Goal: Task Accomplishment & Management: Manage account settings

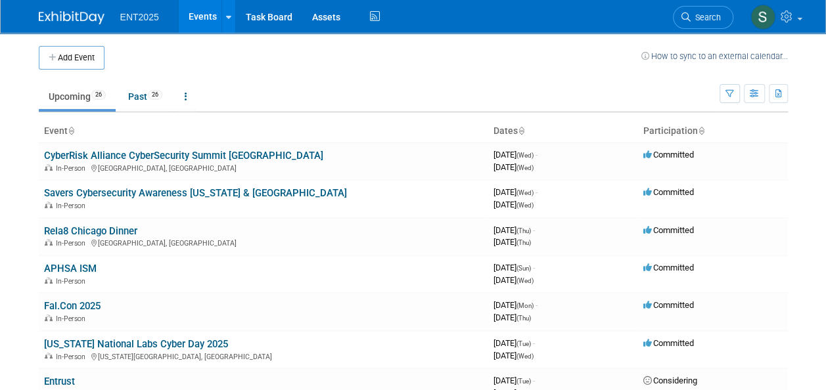
click at [171, 340] on link "[US_STATE] National Labs Cyber Day 2025" at bounding box center [136, 344] width 184 height 12
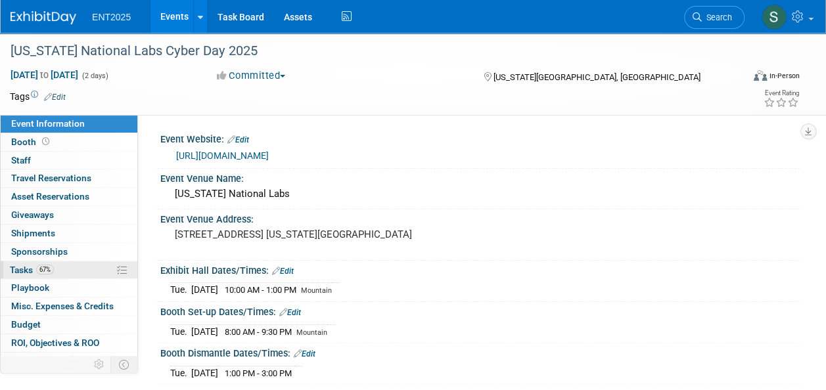
click at [30, 267] on span "Tasks 67%" at bounding box center [32, 270] width 44 height 11
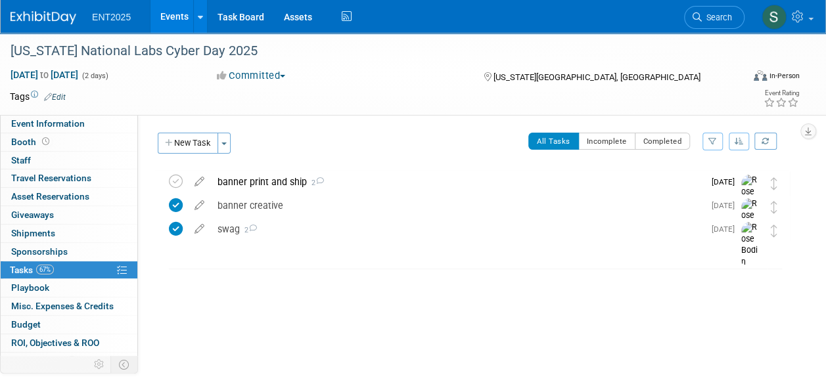
click at [177, 26] on link "Events" at bounding box center [174, 16] width 48 height 33
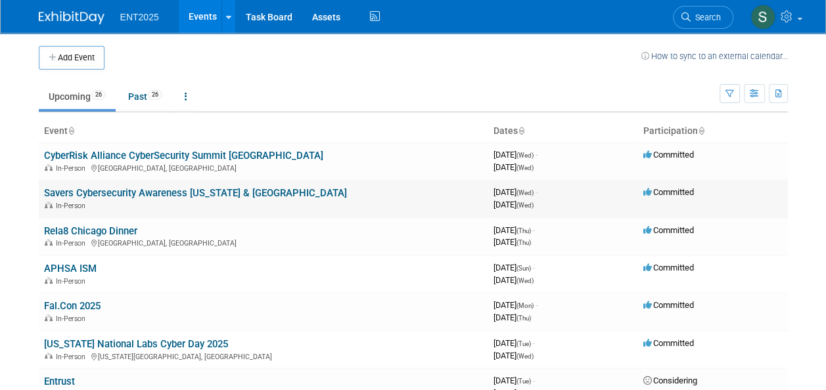
click at [203, 194] on link "Savers Cybersecurity Awareness [US_STATE] & [GEOGRAPHIC_DATA]" at bounding box center [195, 193] width 303 height 12
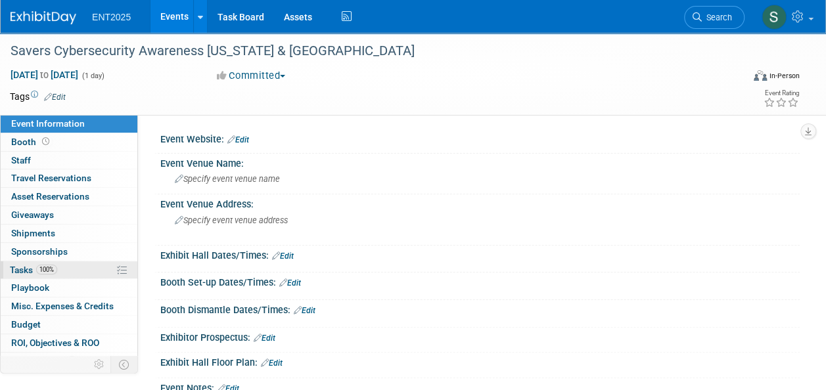
click at [28, 268] on span "Tasks 100%" at bounding box center [33, 270] width 47 height 11
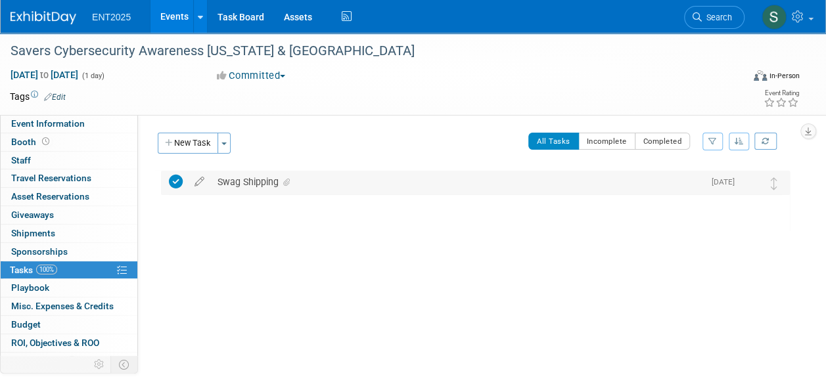
click at [261, 179] on div "Swag Shipping" at bounding box center [457, 182] width 493 height 22
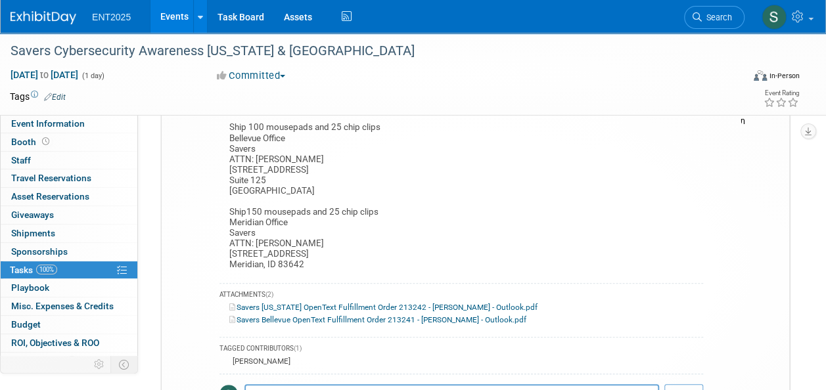
scroll to position [96, 0]
click at [277, 305] on link "Savers Idaho OpenText Fulfillment Order 213242 - Rosalie Bodin - Outlook.pdf" at bounding box center [383, 305] width 308 height 9
click at [163, 13] on link "Events" at bounding box center [174, 16] width 48 height 33
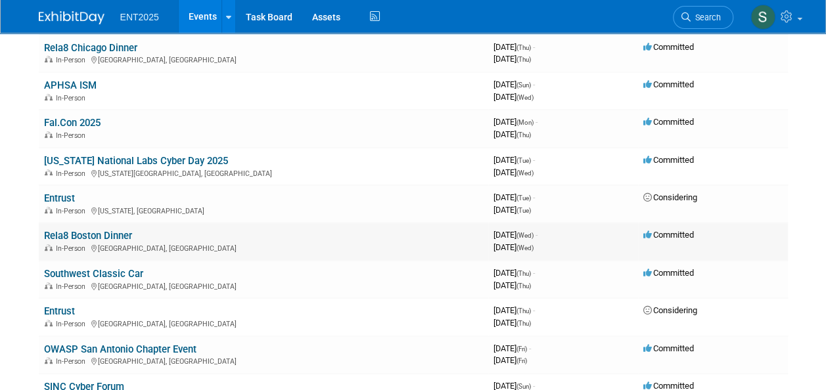
scroll to position [187, 0]
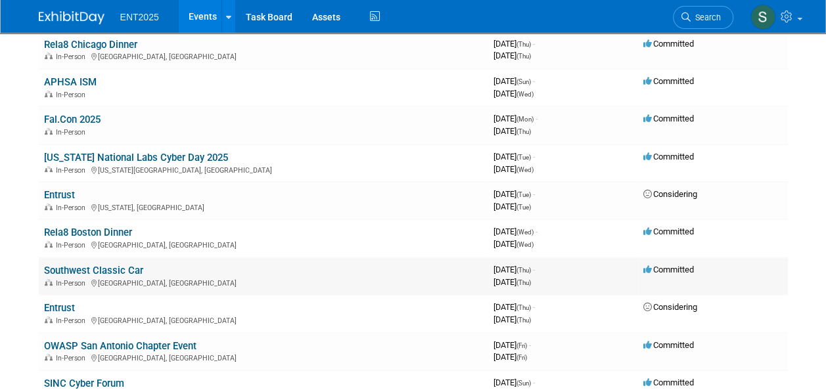
click at [58, 267] on link "Southwest Classic Car" at bounding box center [93, 271] width 99 height 12
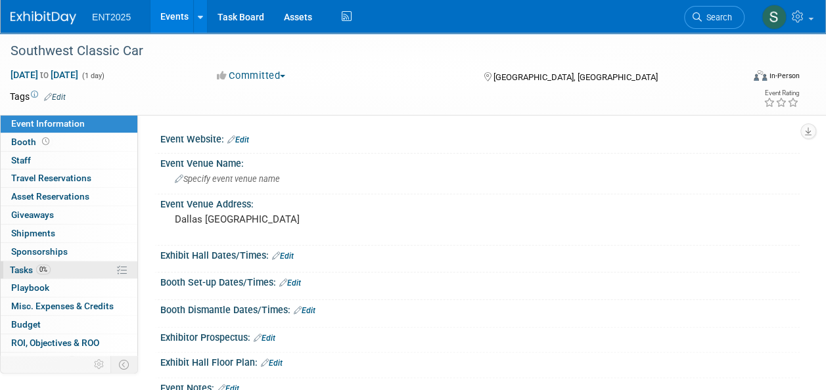
click at [28, 271] on span "Tasks 0%" at bounding box center [30, 270] width 41 height 11
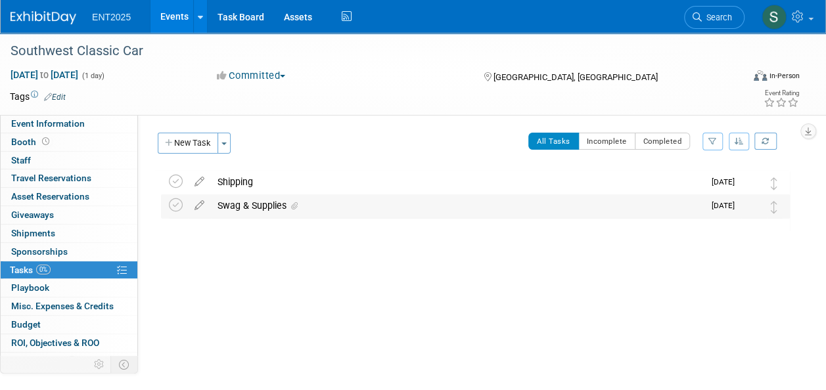
click at [226, 204] on div "Swag & Supplies" at bounding box center [457, 205] width 493 height 22
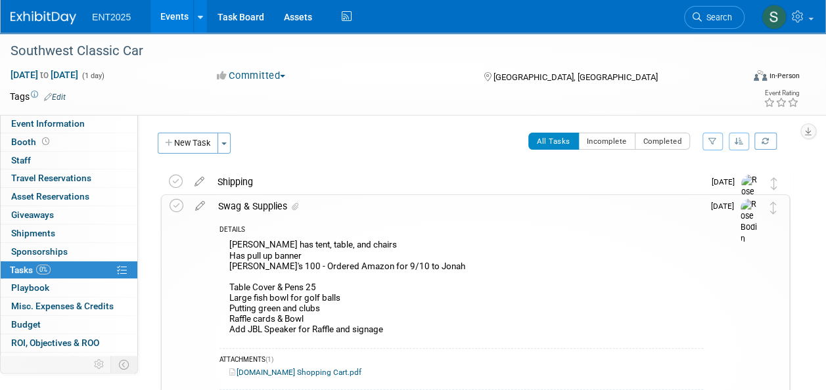
click at [171, 18] on link "Events" at bounding box center [174, 16] width 48 height 33
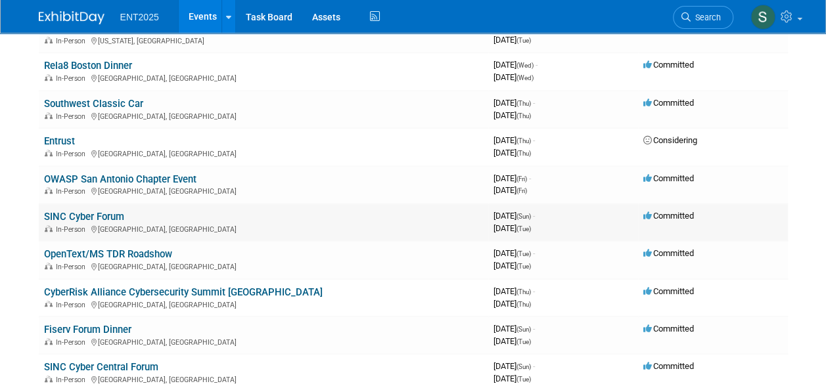
scroll to position [347, 0]
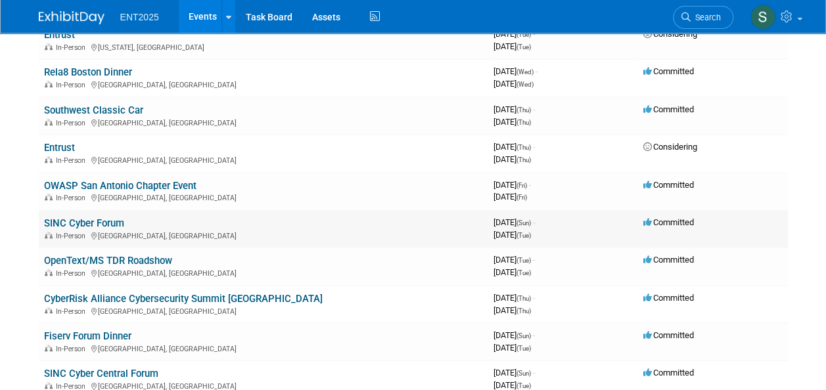
click at [93, 225] on link "SINC Cyber Forum" at bounding box center [84, 223] width 80 height 12
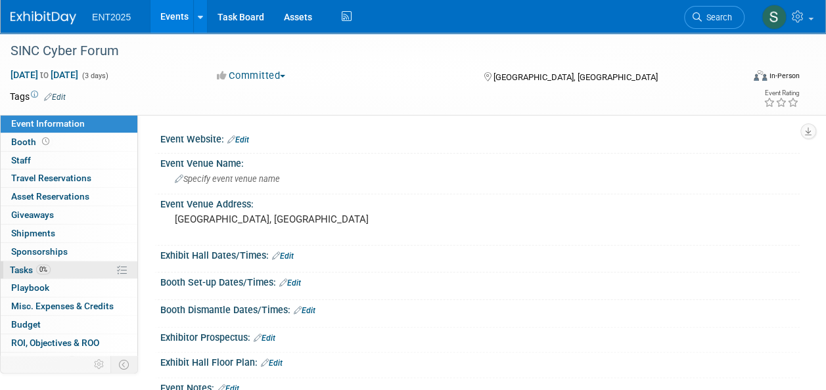
click at [24, 268] on span "Tasks 0%" at bounding box center [30, 270] width 41 height 11
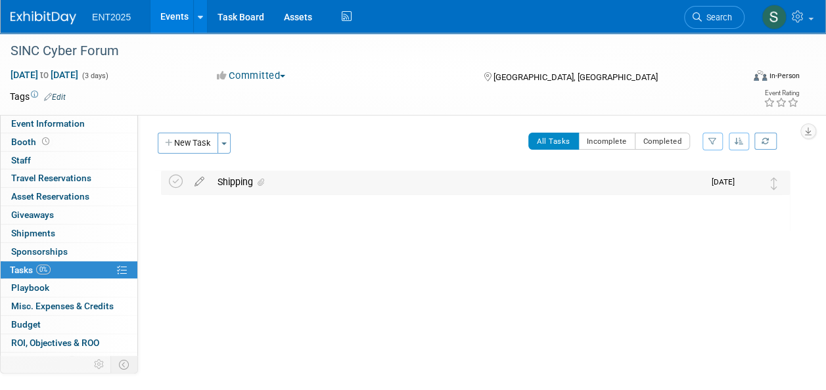
click at [236, 182] on div "Shipping" at bounding box center [457, 182] width 493 height 22
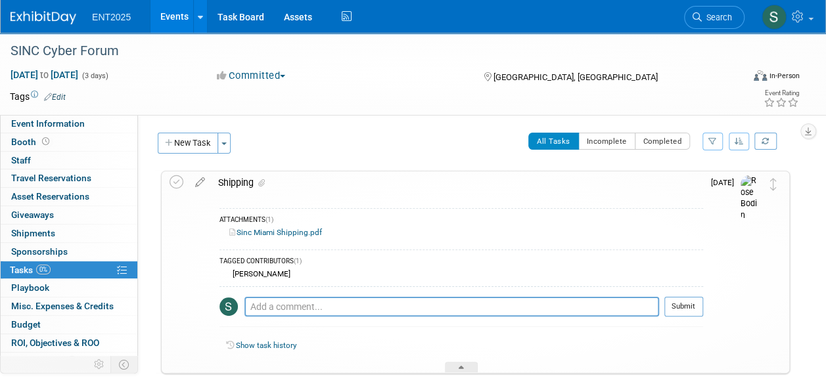
click at [200, 144] on button "New Task" at bounding box center [188, 143] width 60 height 21
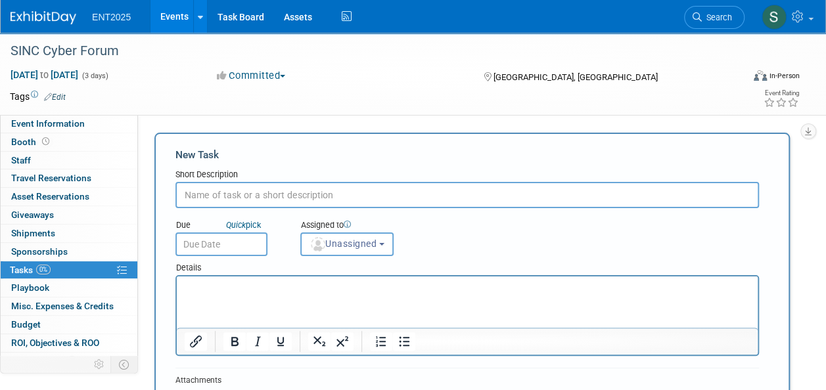
type input "S"
type input "Shipping List"
click at [333, 246] on span "Unassigned" at bounding box center [342, 243] width 67 height 11
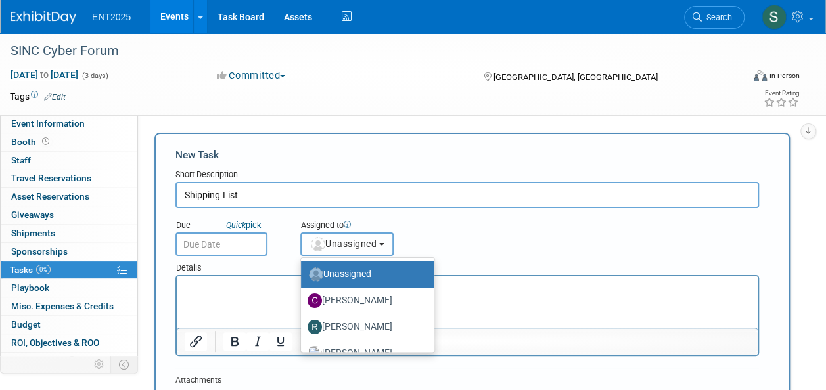
scroll to position [43, 0]
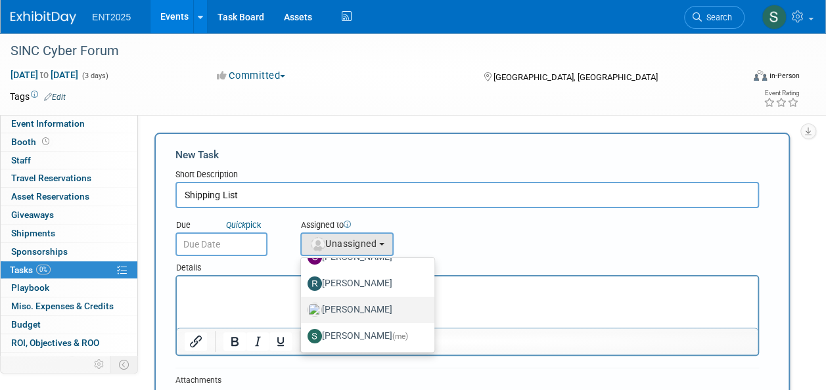
click at [377, 309] on label "Rose Bodin" at bounding box center [364, 310] width 114 height 21
click at [303, 309] on input "Rose Bodin" at bounding box center [298, 308] width 9 height 9
select select "fd414d53-3d64-4b99-a4d4-d4a7ab262892"
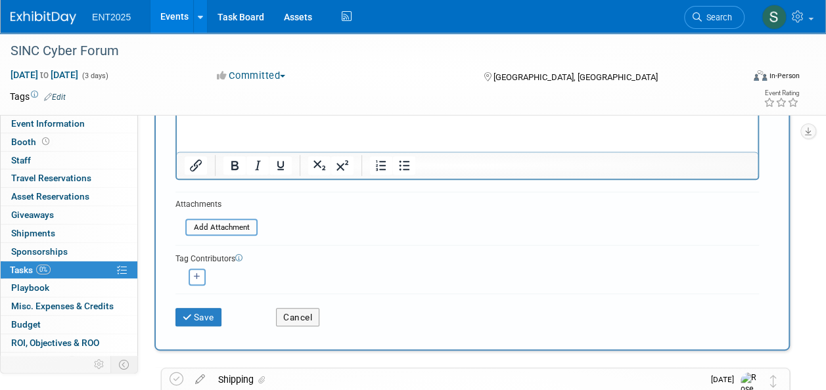
scroll to position [179, 0]
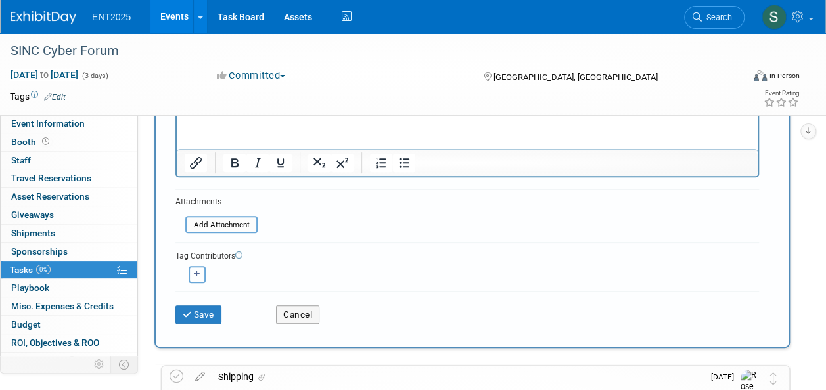
click at [197, 275] on icon "button" at bounding box center [197, 274] width 7 height 7
select select
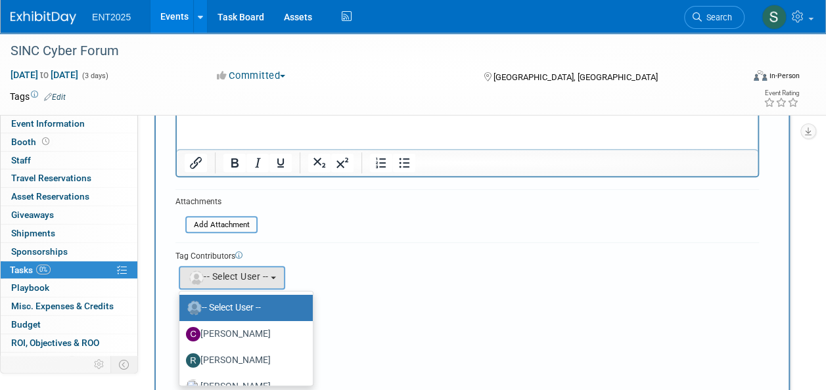
scroll to position [43, 0]
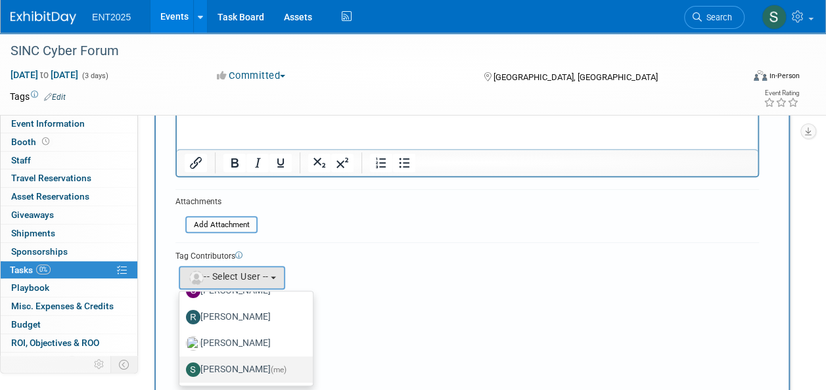
click at [252, 370] on label "Stephanie Silva (me)" at bounding box center [243, 369] width 114 height 21
drag, startPoint x: 252, startPoint y: 370, endPoint x: 235, endPoint y: 365, distance: 18.5
click at [235, 365] on label "Stephanie Silva (me)" at bounding box center [243, 369] width 114 height 21
click at [181, 365] on input "Stephanie Silva (me)" at bounding box center [177, 368] width 9 height 9
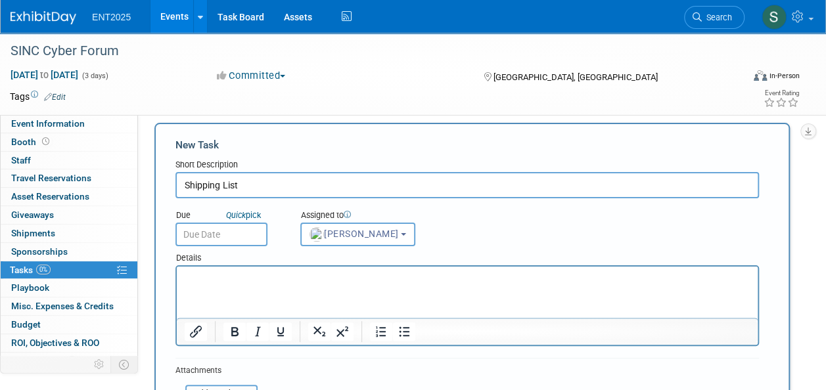
scroll to position [0, 0]
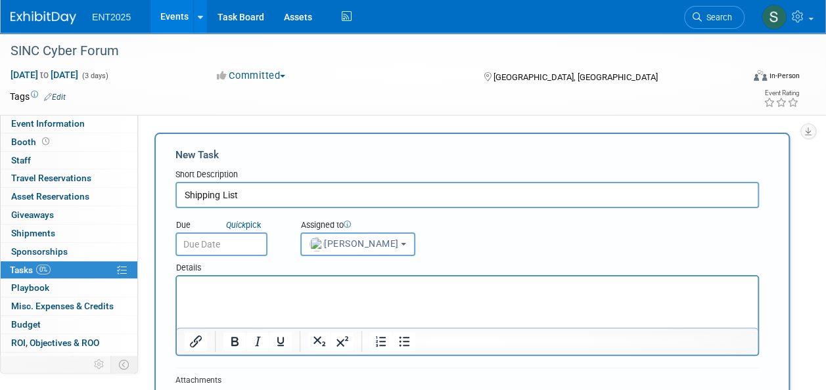
click at [209, 244] on input "text" at bounding box center [221, 245] width 92 height 24
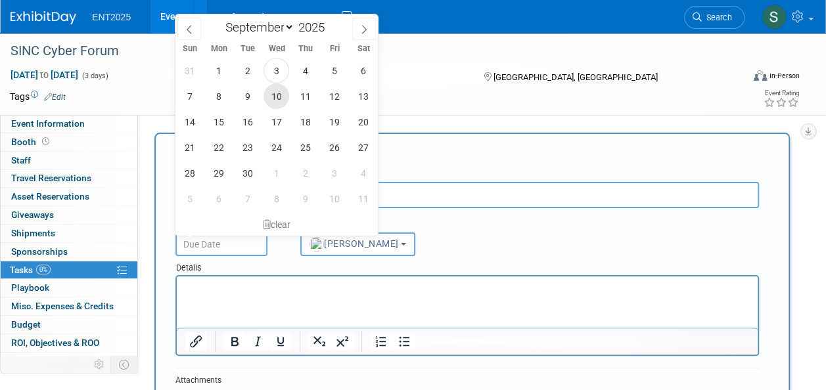
click at [273, 93] on span "10" at bounding box center [276, 96] width 26 height 26
type input "Sep 10, 2025"
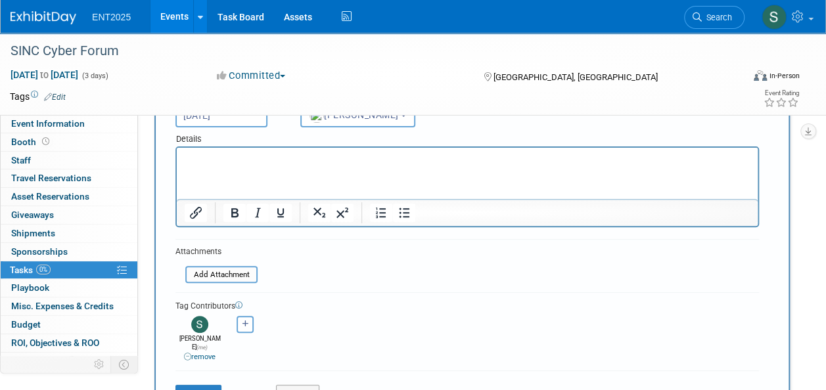
drag, startPoint x: 832, startPoint y: 113, endPoint x: 487, endPoint y: 16, distance: 358.3
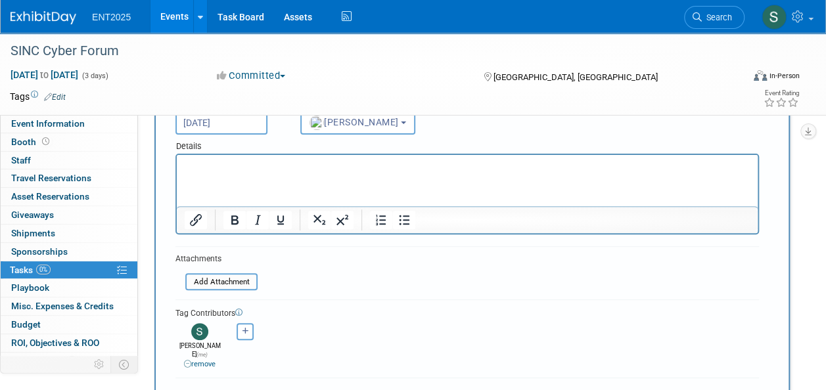
click at [183, 155] on iframe at bounding box center [467, 180] width 581 height 51
click at [184, 161] on html at bounding box center [467, 164] width 581 height 18
click at [184, 166] on body "Rich Text Area. Press ALT-0 for help." at bounding box center [467, 166] width 567 height 13
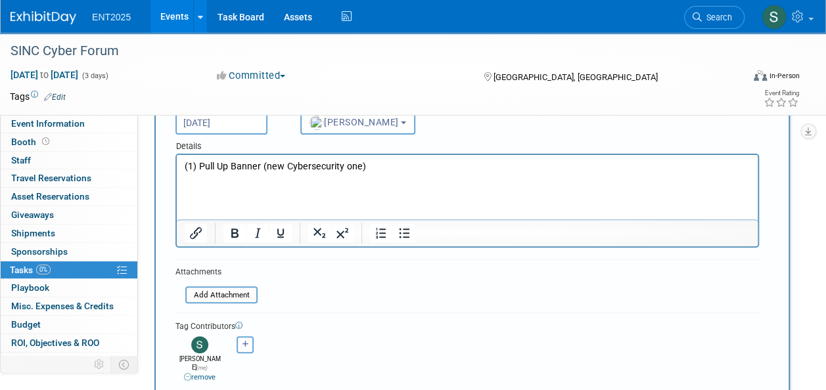
click at [822, 280] on div "Event Information Event Info Booth Booth 0 Staff 0 Staff 0 Travel Reservations …" at bounding box center [413, 316] width 826 height 810
click at [200, 180] on p "Rich Text Area. Press ALT-0 for help." at bounding box center [468, 179] width 566 height 13
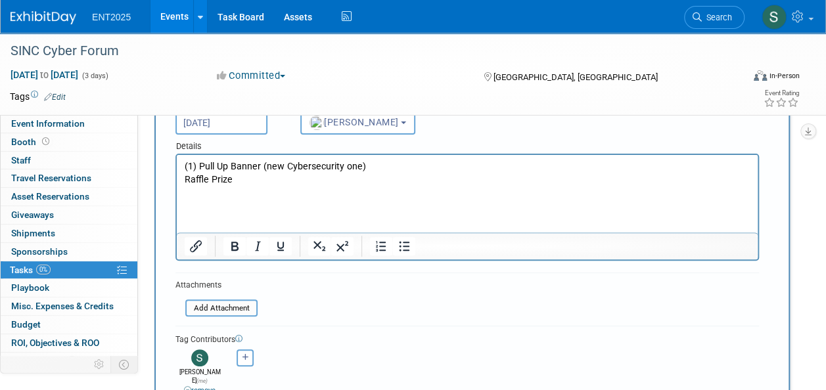
click at [236, 181] on p "Raffle Prize" at bounding box center [468, 179] width 566 height 13
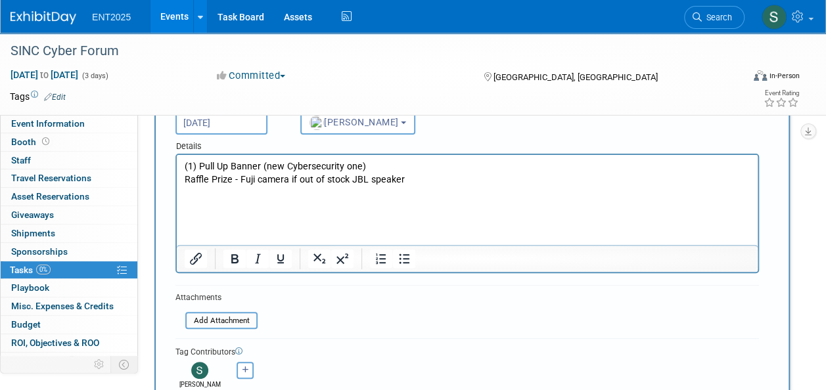
click at [434, 179] on p "Raffle Prize - Fuji camera if out of stock JBL speaker" at bounding box center [468, 179] width 566 height 13
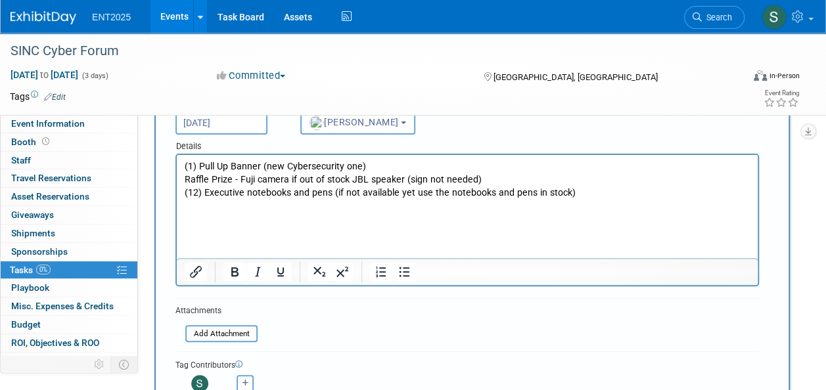
click at [206, 196] on p "(12) Executive notebooks and pens (if not available yet use the notebooks and p…" at bounding box center [468, 193] width 566 height 13
click at [231, 190] on p "(12) New Executive notebooks and pens (if not available yet use the notebooks a…" at bounding box center [468, 193] width 566 height 13
click at [328, 196] on p "(12) New executive notebooks and pens (if not available yet use the notebooks a…" at bounding box center [468, 193] width 566 height 13
click at [617, 191] on p "(12) New executive notebooks and (12) pens (if not available yet use the notebo…" at bounding box center [468, 193] width 566 height 13
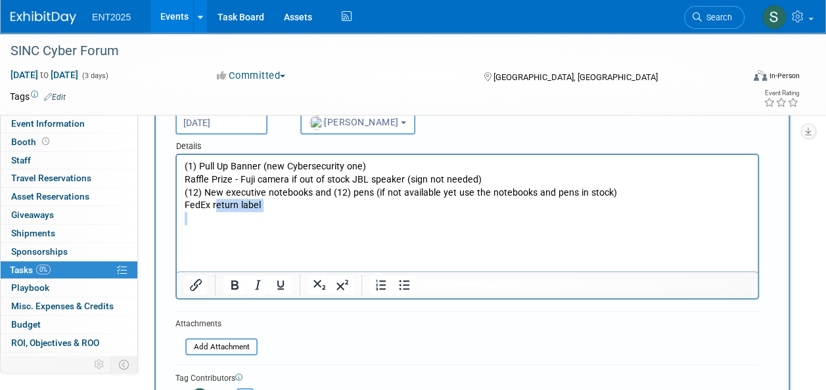
drag, startPoint x: 215, startPoint y: 206, endPoint x: 211, endPoint y: 213, distance: 8.6
click at [211, 213] on body "(1) Pull Up Banner (new Cybersecurity one) Raffle Prize - Fuji camera if out of…" at bounding box center [467, 199] width 567 height 78
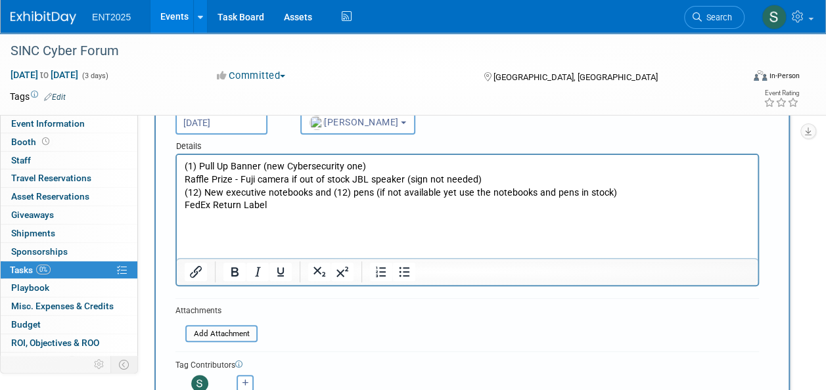
click at [633, 195] on p "(12) New executive notebooks and (12) pens (if not available yet use the notebo…" at bounding box center [468, 193] width 566 height 13
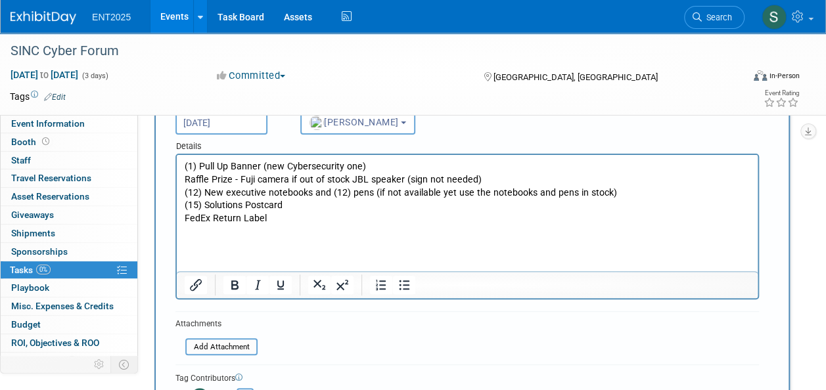
click at [187, 179] on p "Raffle Prize - Fuji camera if out of stock JBL speaker (sign not needed)" at bounding box center [468, 179] width 566 height 13
click at [293, 202] on p "(15) Solutions Postcard" at bounding box center [468, 205] width 566 height 13
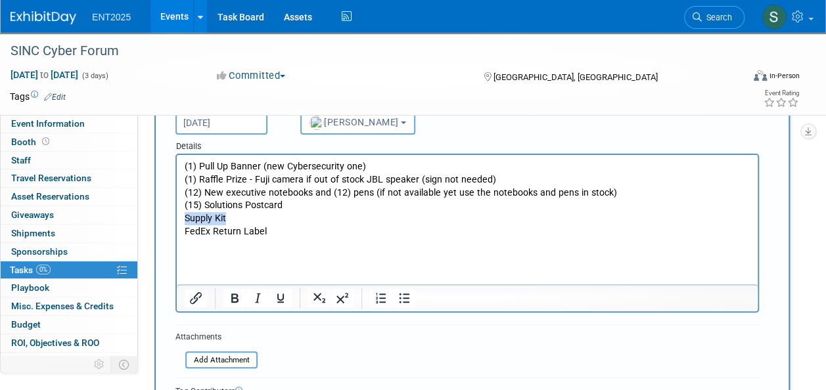
drag, startPoint x: 248, startPoint y: 217, endPoint x: 175, endPoint y: 223, distance: 73.2
click at [177, 223] on html "(1) Pull Up Banner (new Cybersecurity one) (1) Raffle Prize - Fuji camera if ou…" at bounding box center [467, 203] width 581 height 97
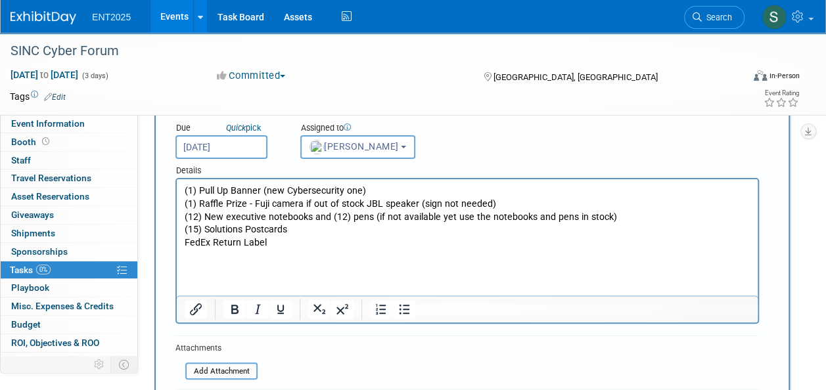
scroll to position [100, 0]
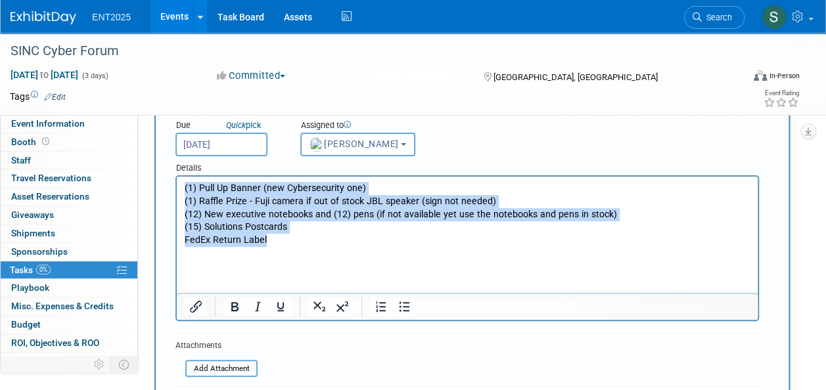
drag, startPoint x: 287, startPoint y: 244, endPoint x: 311, endPoint y: 369, distance: 127.7
click at [177, 191] on html "(1) Pull Up Banner (new Cybersecurity one) (1) Raffle Prize - Fuji camera if ou…" at bounding box center [467, 218] width 581 height 83
copy body "(1) Pull Up Banner (new Cybersecurity one) (1) Raffle Prize - Fuji camera if ou…"
drag, startPoint x: 422, startPoint y: 228, endPoint x: 504, endPoint y: 242, distance: 83.4
click at [422, 228] on p "(15) Solutions Postcards" at bounding box center [468, 227] width 566 height 13
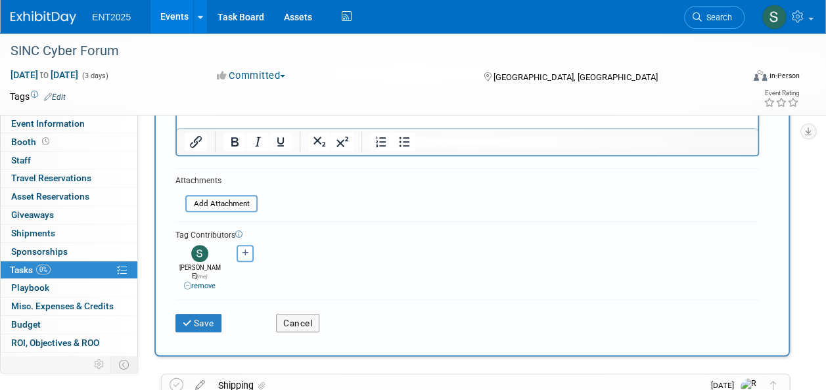
scroll to position [268, 0]
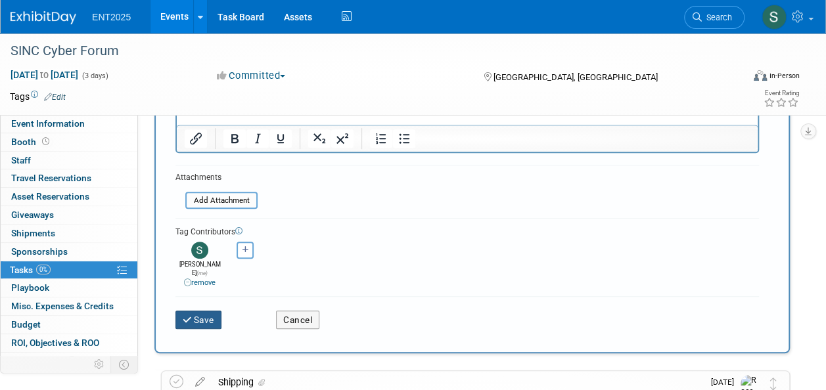
click at [194, 311] on button "Save" at bounding box center [198, 320] width 46 height 18
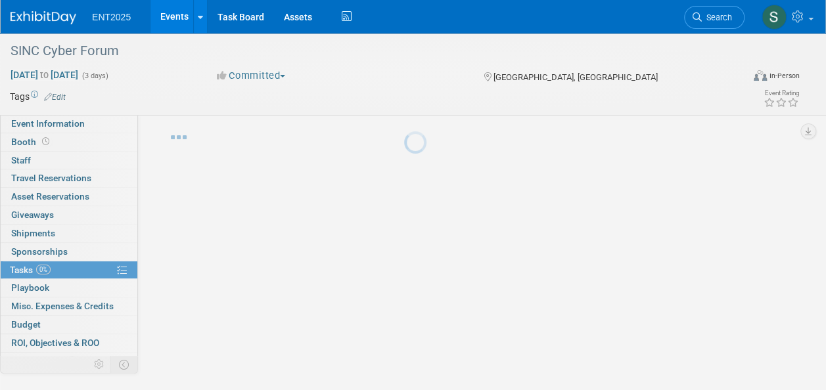
scroll to position [22, 0]
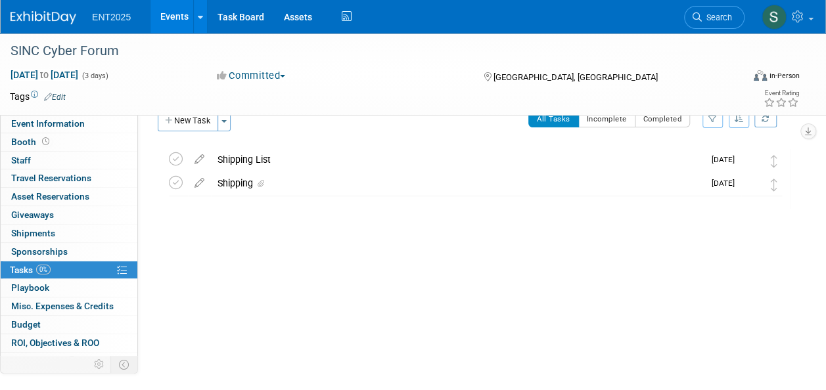
click at [190, 121] on button "New Task" at bounding box center [188, 120] width 60 height 21
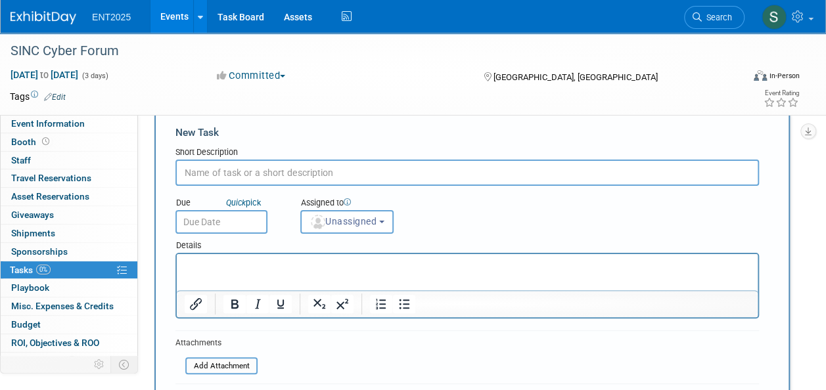
scroll to position [0, 0]
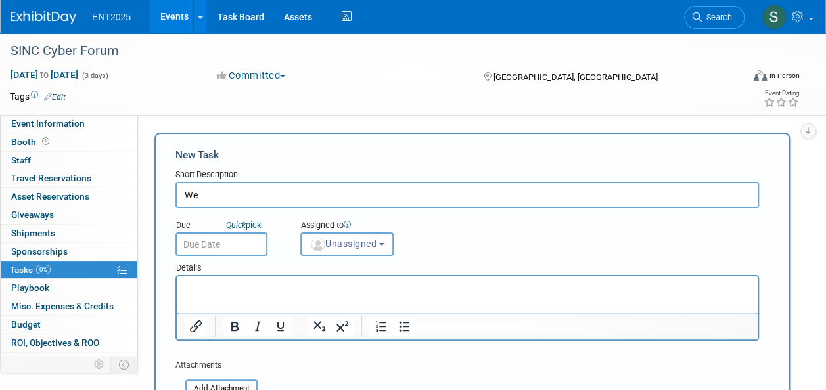
type input "W"
type input "Welcome Bags Swag"
click at [368, 240] on span "Unassigned" at bounding box center [342, 243] width 67 height 11
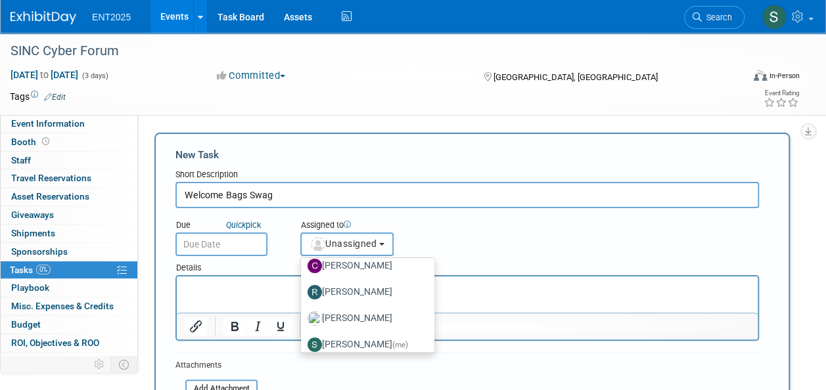
scroll to position [43, 0]
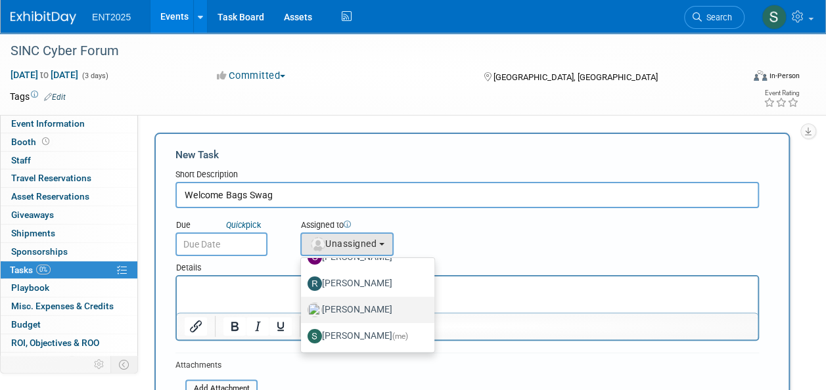
click at [390, 310] on label "[PERSON_NAME]" at bounding box center [364, 310] width 114 height 21
click at [303, 310] on input "[PERSON_NAME]" at bounding box center [298, 308] width 9 height 9
select select "fd414d53-3d64-4b99-a4d4-d4a7ab262892"
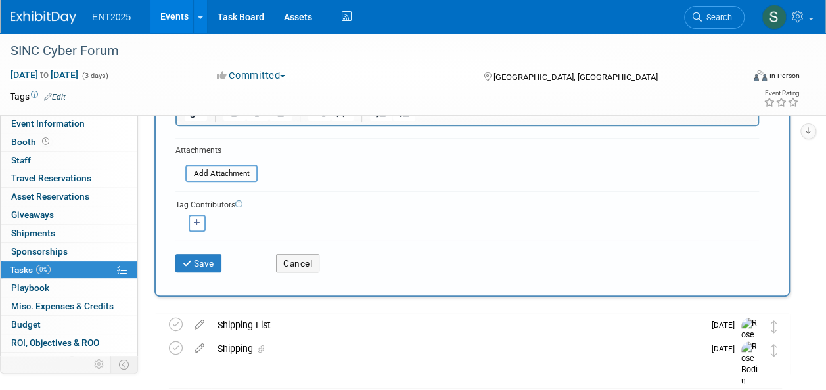
scroll to position [212, 0]
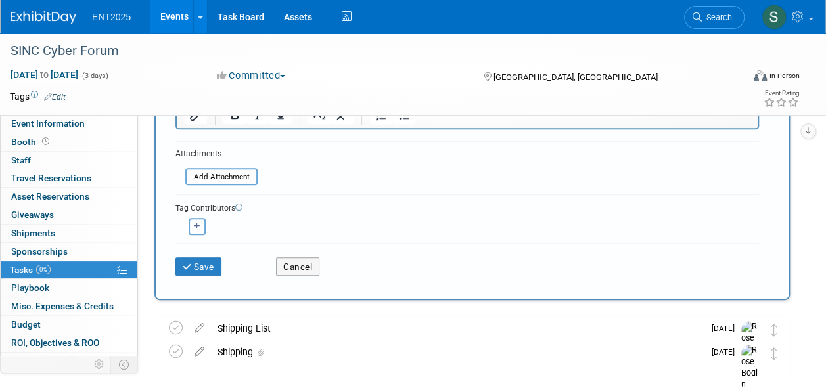
click at [192, 231] on button "button" at bounding box center [197, 226] width 17 height 17
select select
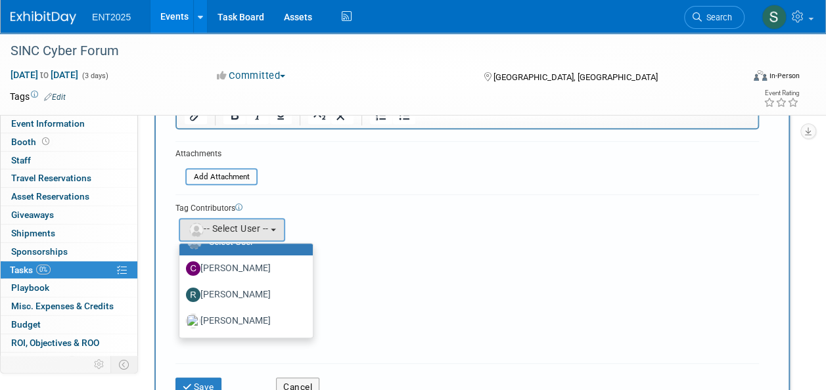
scroll to position [43, 0]
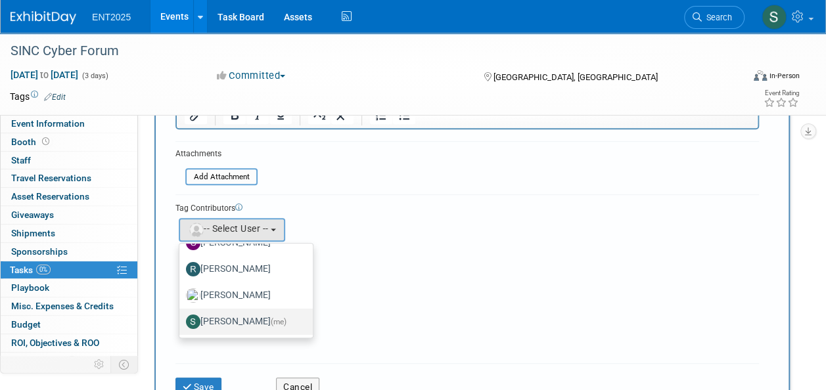
drag, startPoint x: 268, startPoint y: 319, endPoint x: 261, endPoint y: 321, distance: 6.7
click at [266, 321] on label "Stephanie Silva (me)" at bounding box center [243, 321] width 114 height 21
click at [181, 321] on input "Stephanie Silva (me)" at bounding box center [177, 320] width 9 height 9
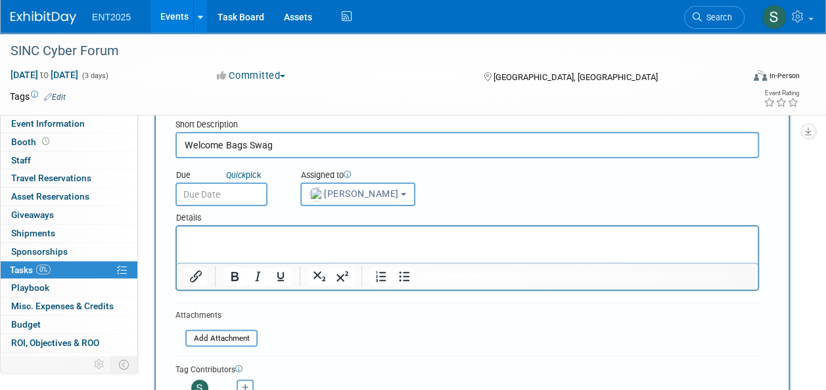
scroll to position [64, 0]
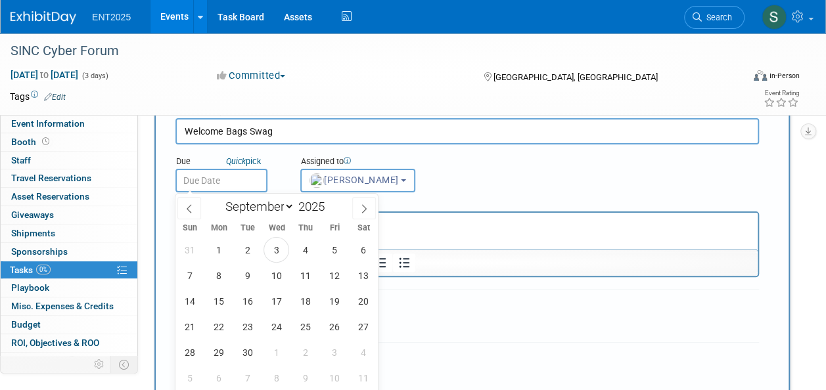
click at [236, 180] on input "text" at bounding box center [221, 181] width 92 height 24
click at [585, 177] on div "Due Quick pick Assigned to <img src="https://www.exhibitday.com/Images/Unassign…" at bounding box center [467, 169] width 603 height 48
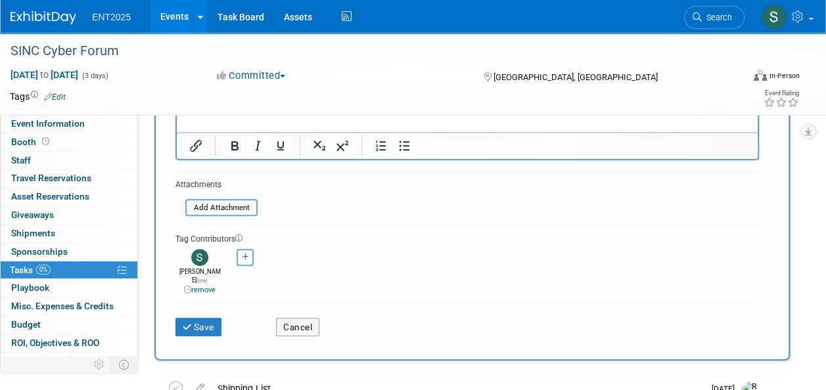
scroll to position [185, 0]
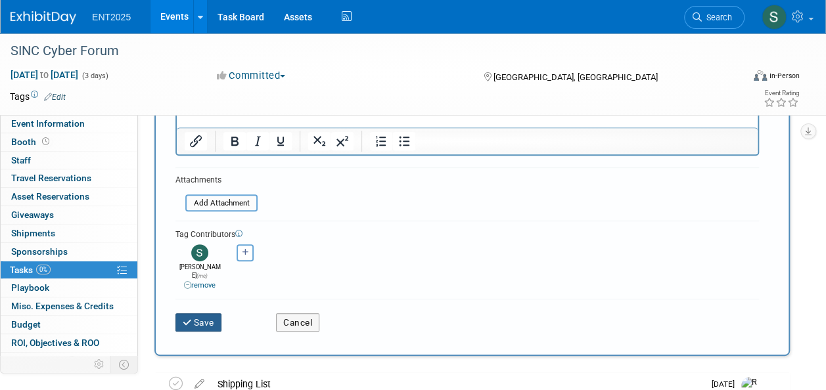
click at [195, 314] on button "Save" at bounding box center [198, 322] width 46 height 18
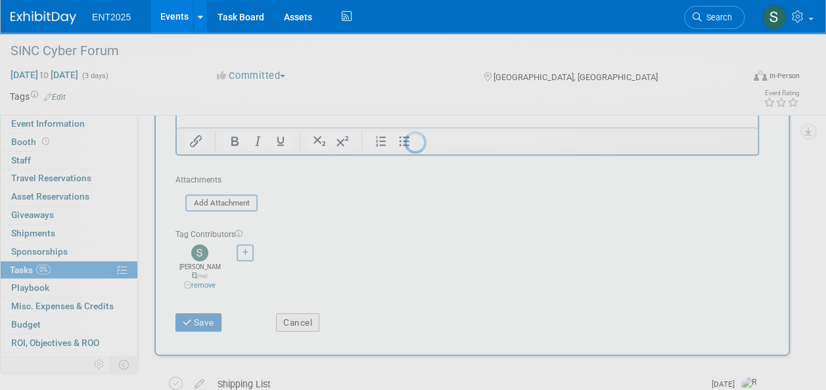
scroll to position [22, 0]
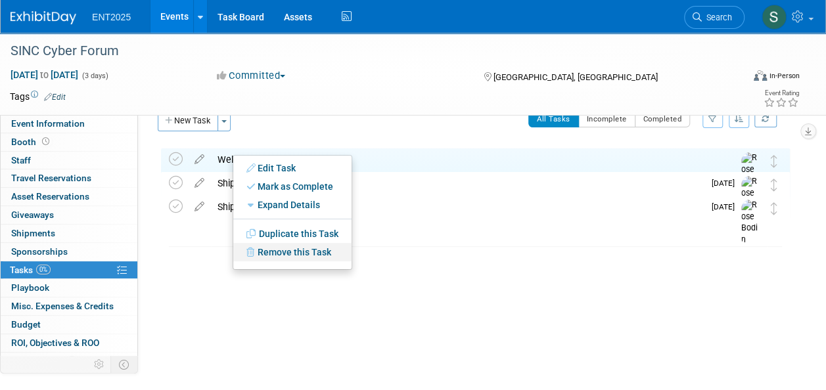
click at [315, 252] on link "Remove this Task" at bounding box center [292, 252] width 118 height 18
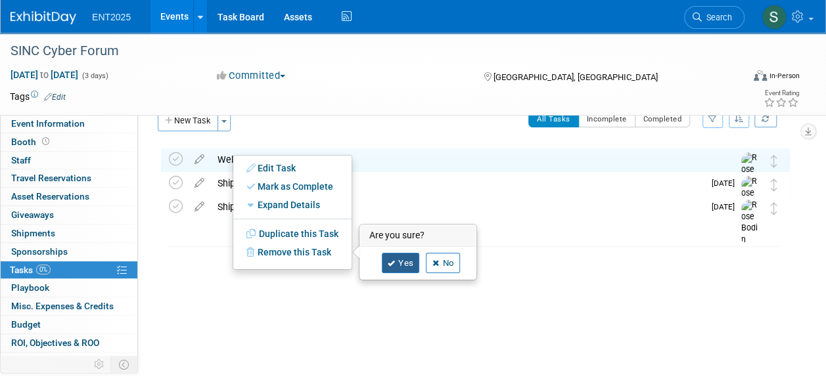
click at [401, 261] on link "Yes" at bounding box center [401, 263] width 38 height 21
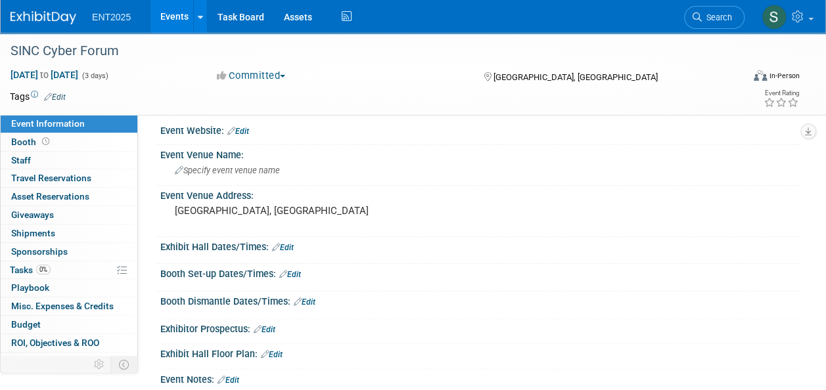
scroll to position [22, 0]
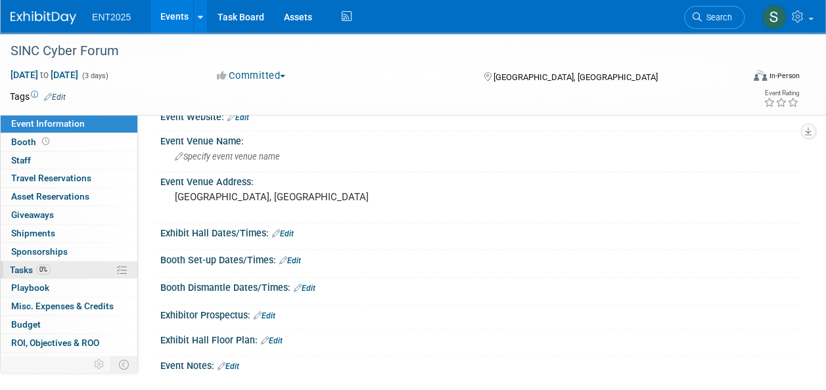
click at [26, 265] on span "Tasks 0%" at bounding box center [30, 270] width 41 height 11
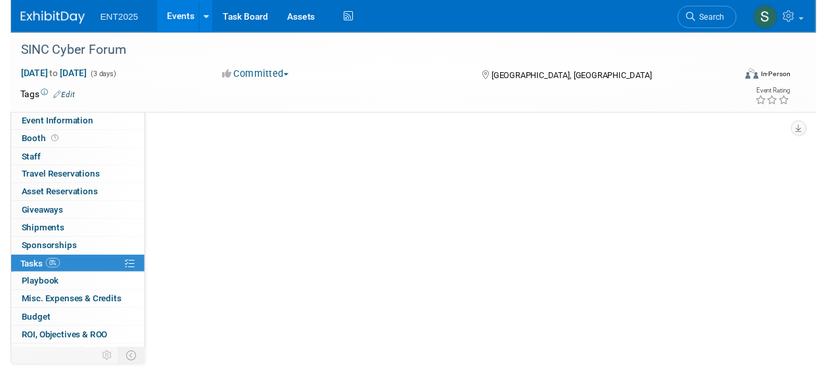
scroll to position [0, 0]
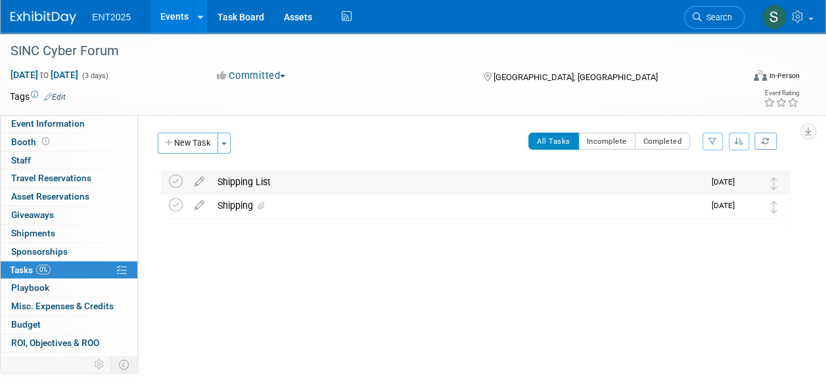
click at [242, 181] on div "Shipping List" at bounding box center [457, 182] width 493 height 22
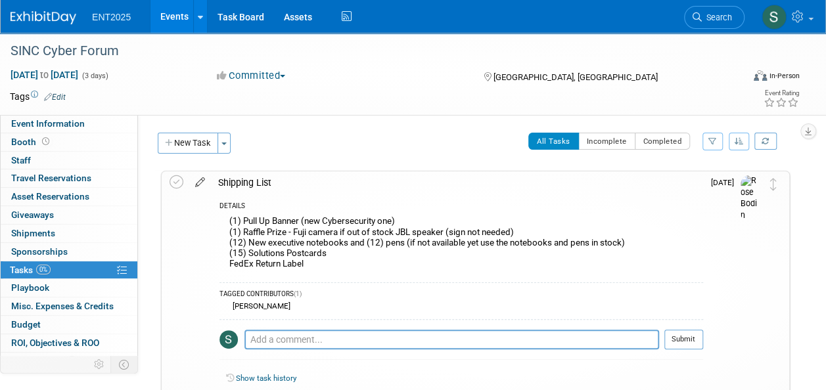
click at [202, 187] on icon at bounding box center [200, 179] width 23 height 16
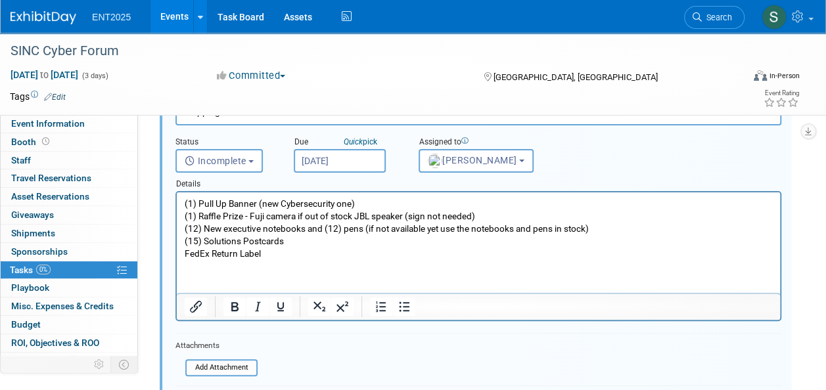
scroll to position [99, 0]
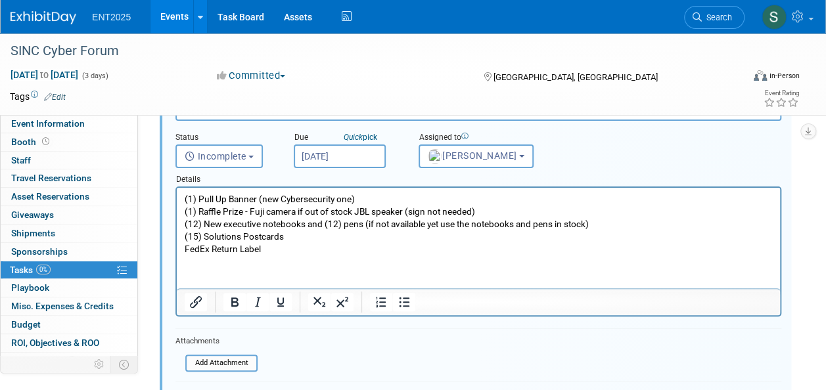
click at [298, 238] on p "(1) Pull Up Banner (new Cybersecurity one) (1) Raffle Prize - Fuji camera if ou…" at bounding box center [479, 224] width 588 height 62
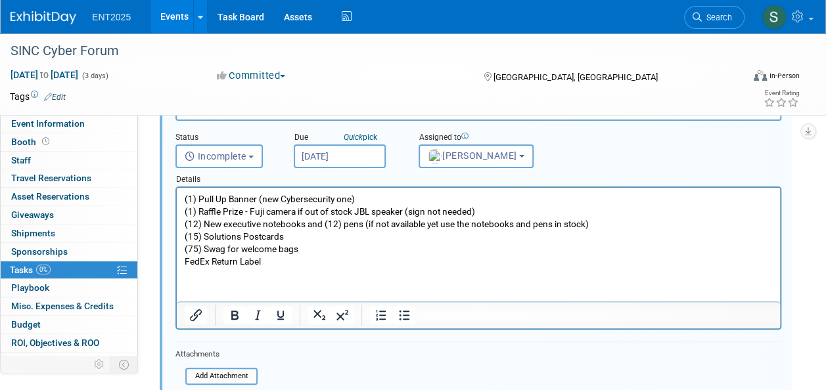
click at [204, 252] on p "(75) Swag for welcome bags FedEx Return Label" at bounding box center [479, 255] width 588 height 25
drag, startPoint x: 245, startPoint y: 249, endPoint x: 267, endPoint y: 252, distance: 22.5
click at [267, 252] on p "(75) Chip Clips Swag for welcome bags FedEx Return Label" at bounding box center [479, 255] width 588 height 25
click at [262, 250] on p "(75) Chip Clips for welcome bags FedEx Return Label" at bounding box center [479, 255] width 588 height 25
click at [303, 248] on p "(75) Chip Clips for Welcome bags FedEx Return Label" at bounding box center [479, 255] width 588 height 25
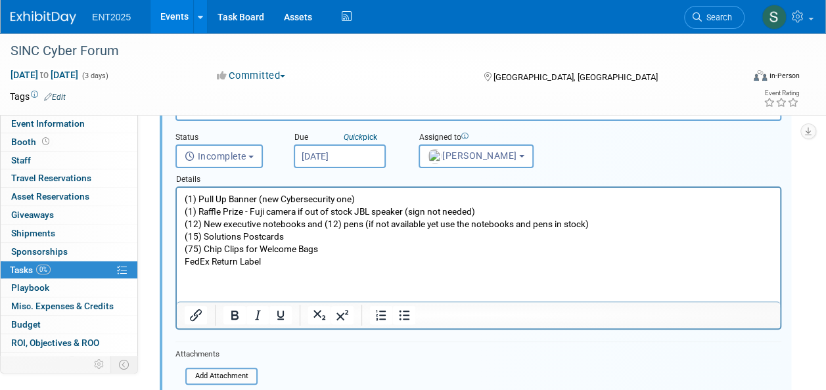
click at [348, 249] on p "(75) Chip Clips for Welcome Bags FedEx Return Label" at bounding box center [479, 255] width 588 height 25
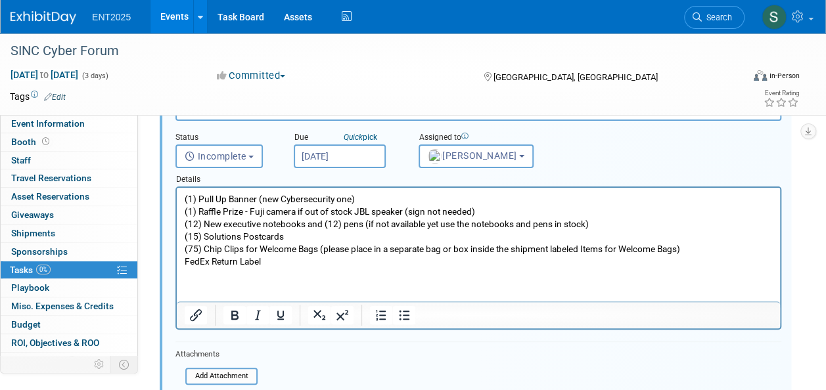
click at [203, 252] on p "(75) Chip Clips for Welcome Bags (please place in a separate bag or box inside …" at bounding box center [479, 255] width 588 height 25
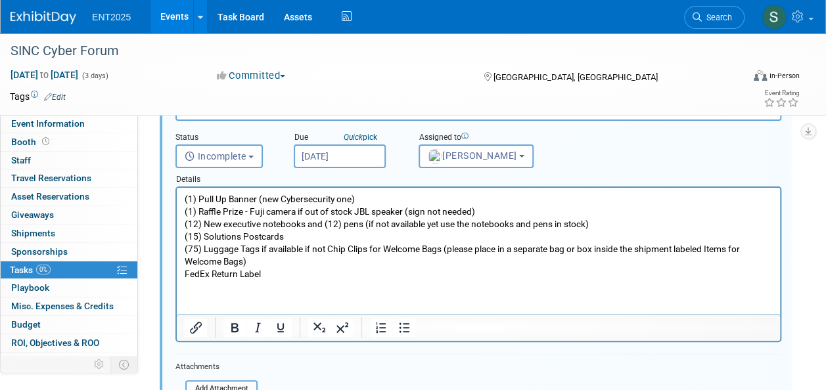
click at [332, 250] on p "(75) Luggage Tags if available if not Chip Clips for Welcome Bags (please place…" at bounding box center [479, 261] width 588 height 37
click at [351, 249] on p "(75) Luggage Tags if available if not chip Clips for Welcome Bags (please place…" at bounding box center [479, 261] width 588 height 37
click at [401, 273] on p "(75) Luggage Tags if available if not chip clips for Welcome Bags (please place…" at bounding box center [479, 261] width 588 height 37
drag, startPoint x: 332, startPoint y: 250, endPoint x: 365, endPoint y: 253, distance: 33.0
click at [365, 253] on p "(75) Luggage Tags if available if not chip clips for Welcome Bags (please place…" at bounding box center [479, 261] width 588 height 37
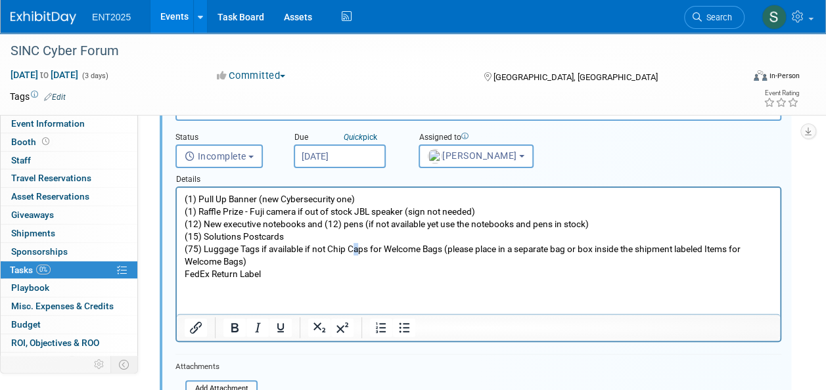
click at [361, 252] on p "(75) Luggage Tags if available if not Chip Caps for Welcome Bags (please place …" at bounding box center [479, 261] width 588 height 37
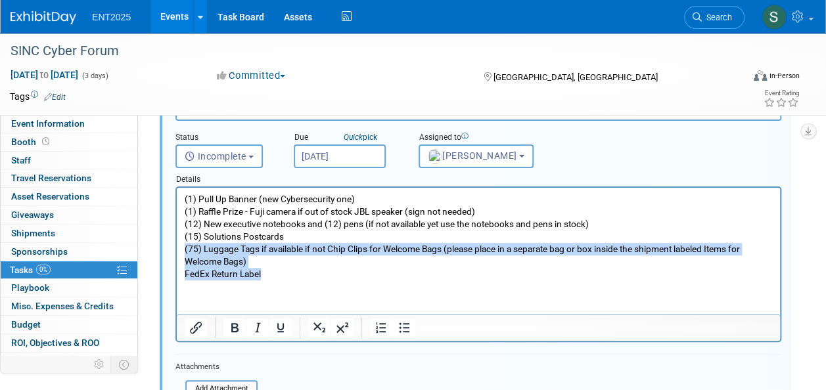
click at [386, 268] on p "(75) Luggage Tags if available if not Chip Clips for Welcome Bags (please place…" at bounding box center [479, 261] width 588 height 37
click at [465, 277] on p "(75) Luggage Tags if available if not Chip Clips for Welcome Bags (please place…" at bounding box center [479, 261] width 588 height 37
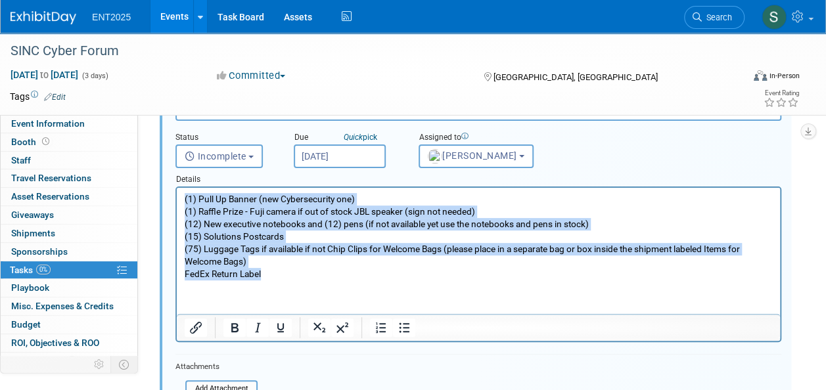
drag, startPoint x: 263, startPoint y: 274, endPoint x: 249, endPoint y: 361, distance: 88.6
click at [177, 188] on html "(1) Pull Up Banner (new Cybersecurity one) (1) Raffle Prize - Fuji camera if ou…" at bounding box center [478, 234] width 603 height 93
copy body "(1) Pull Up Banner (new Cybersecurity one) (1) Raffle Prize - Fuji camera if ou…"
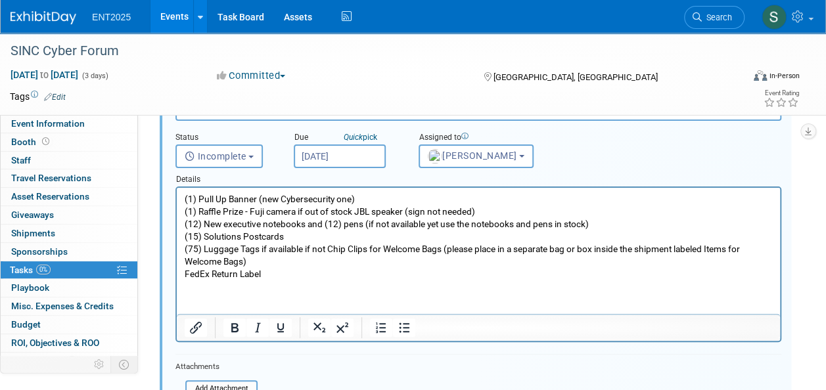
click at [358, 281] on html "(1) Pull Up Banner (new Cybersecurity one) (1) Raffle Prize - Fuji camera if ou…" at bounding box center [478, 234] width 603 height 93
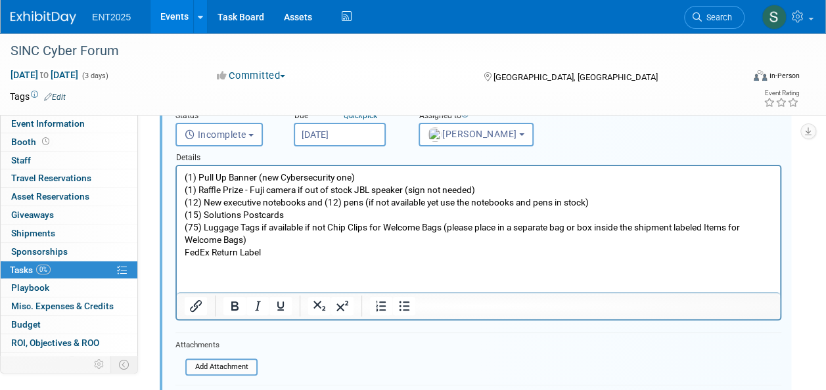
scroll to position [123, 0]
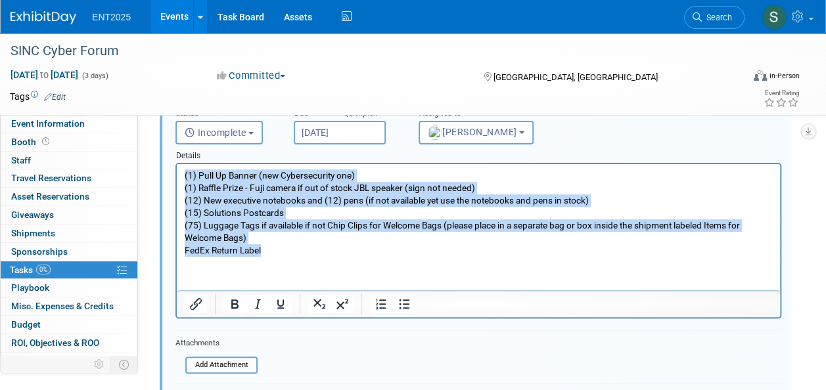
drag, startPoint x: 292, startPoint y: 251, endPoint x: 109, endPoint y: 169, distance: 200.8
click at [177, 169] on html "(1) Pull Up Banner (new Cybersecurity one) (1) Raffle Prize - Fuji camera if ou…" at bounding box center [478, 210] width 603 height 93
copy body "(1) Pull Up Banner (new Cybersecurity one) (1) Raffle Prize - Fuji camera if ou…"
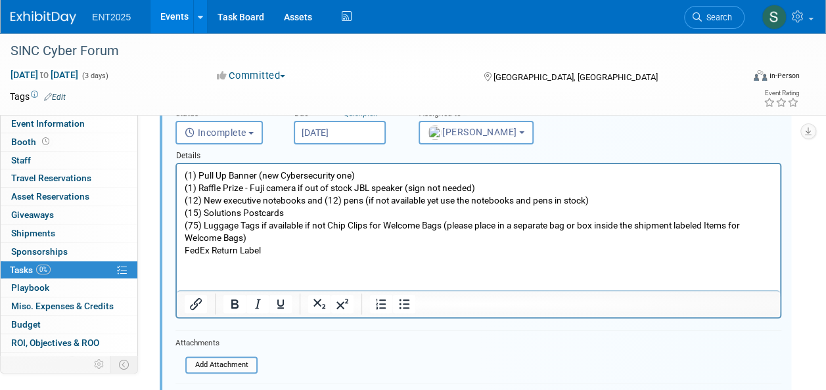
click at [383, 257] on html "(1) Pull Up Banner (new Cybersecurity one) (1) Raffle Prize - Fuji camera if ou…" at bounding box center [478, 210] width 603 height 93
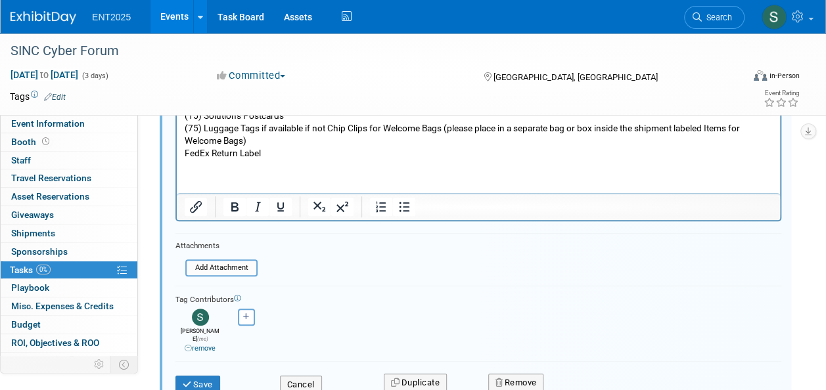
scroll to position [219, 0]
click at [198, 377] on button "Save" at bounding box center [197, 385] width 45 height 18
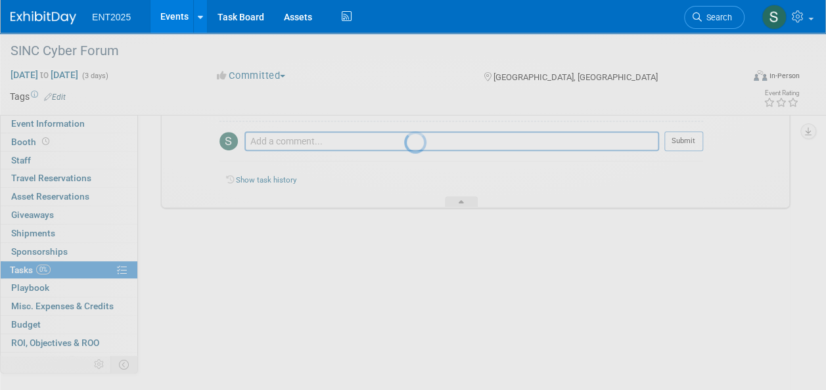
scroll to position [140, 0]
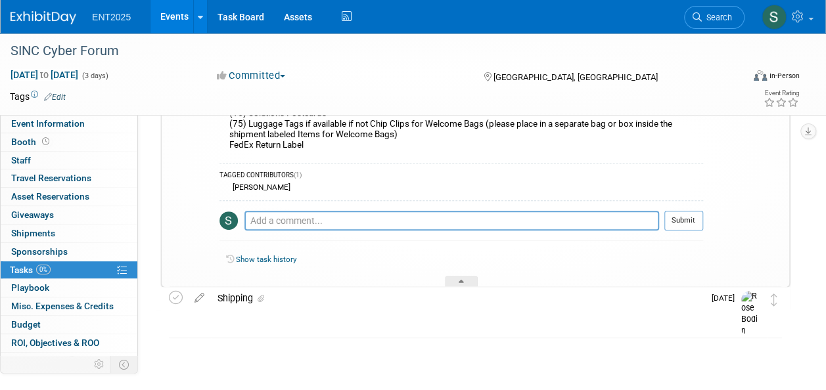
click at [171, 20] on link "Events" at bounding box center [174, 16] width 48 height 33
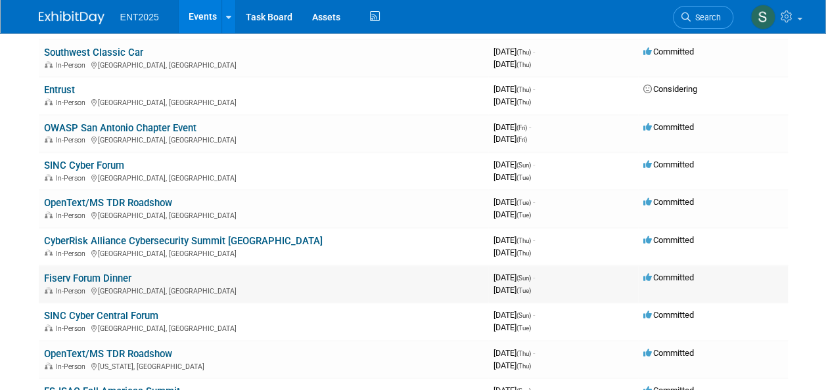
scroll to position [409, 0]
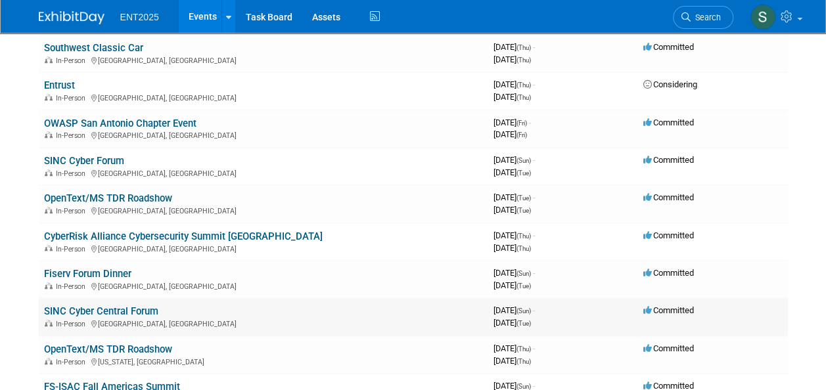
click at [102, 316] on link "SINC Cyber Central Forum" at bounding box center [101, 311] width 114 height 12
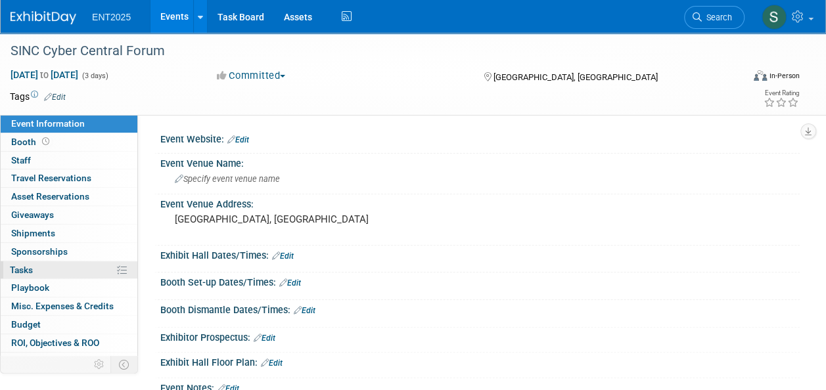
click at [19, 272] on span "Tasks 0%" at bounding box center [21, 270] width 23 height 11
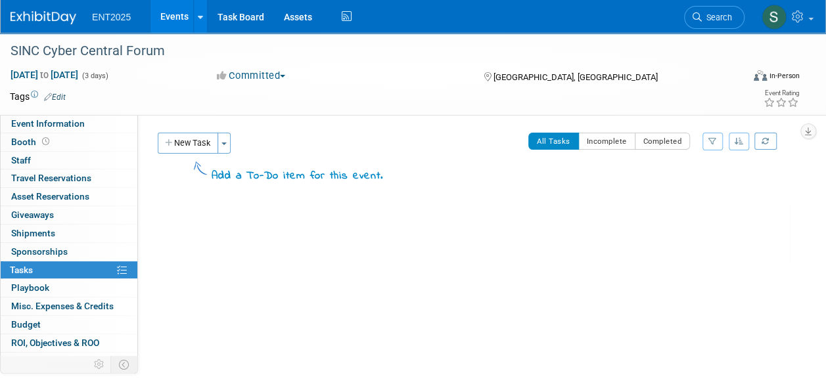
click at [185, 145] on button "New Task" at bounding box center [188, 143] width 60 height 21
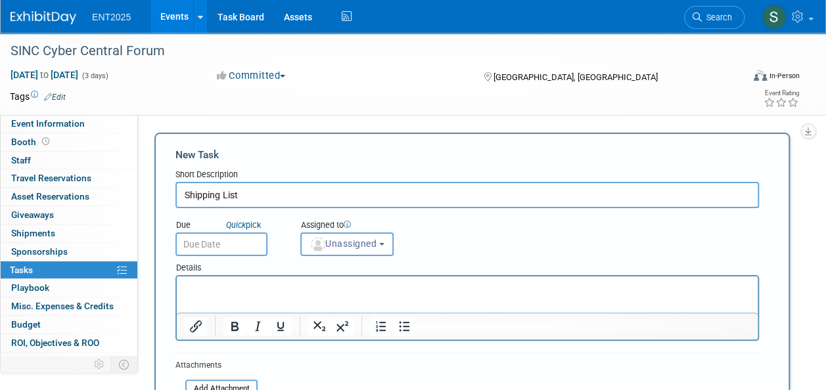
type input "Shipping List"
click at [215, 288] on p "Rich Text Area. Press ALT-0 for help." at bounding box center [468, 288] width 566 height 13
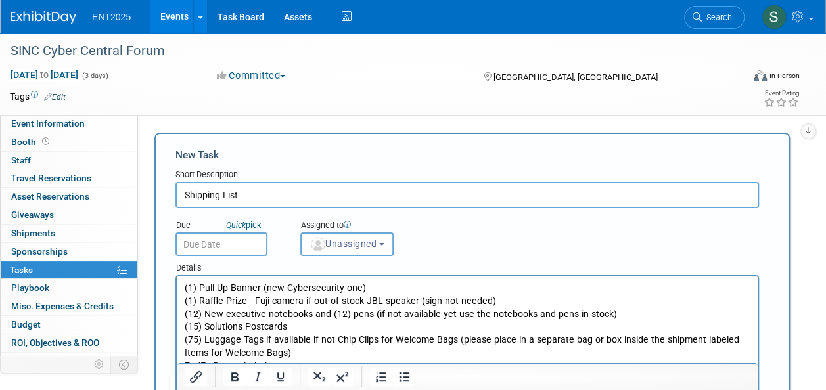
scroll to position [9, 0]
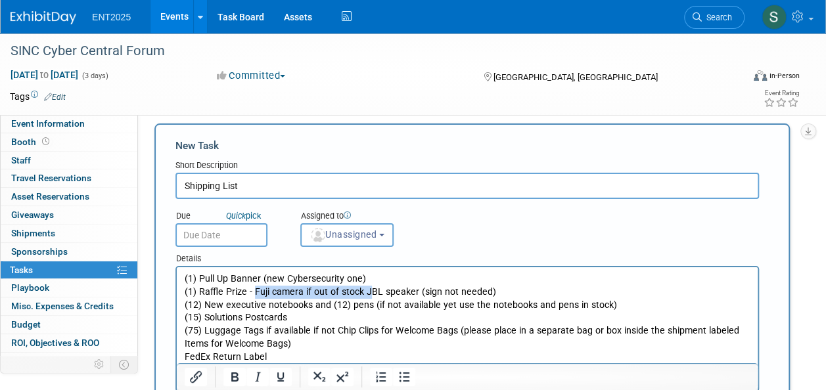
drag, startPoint x: 254, startPoint y: 294, endPoint x: 365, endPoint y: 294, distance: 111.7
click at [365, 294] on p "(1) Pull Up Banner (new Cybersecurity one) (1) Raffle Prize - Fuji camera if ou…" at bounding box center [468, 299] width 566 height 52
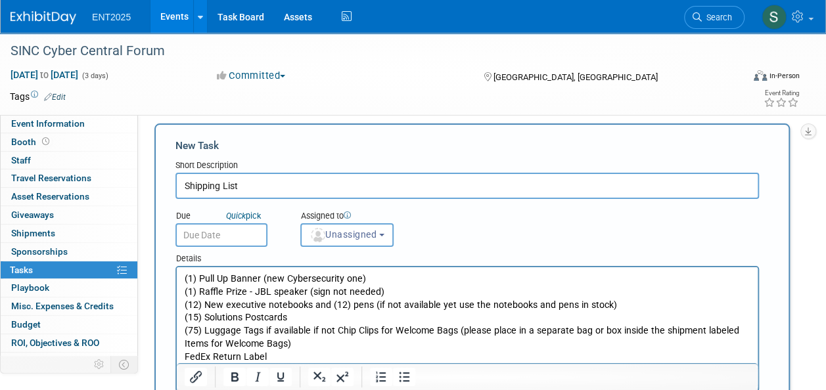
click at [400, 288] on p "(1) Pull Up Banner (new Cybersecurity one) (1) Raffle Prize - JBL speaker (sign…" at bounding box center [468, 299] width 566 height 52
click at [384, 235] on b "button" at bounding box center [381, 235] width 5 height 3
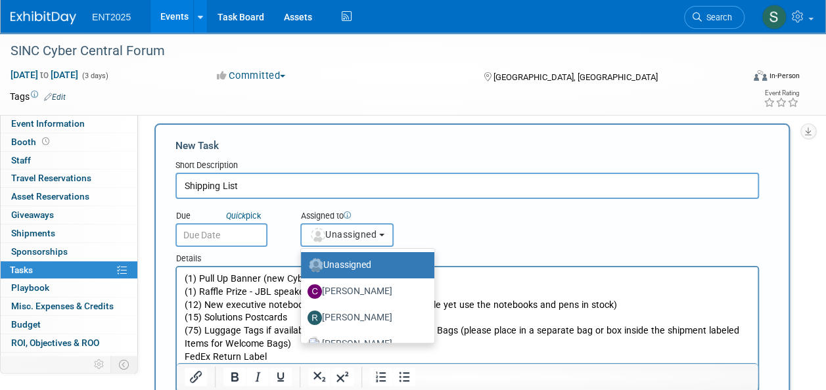
scroll to position [43, 0]
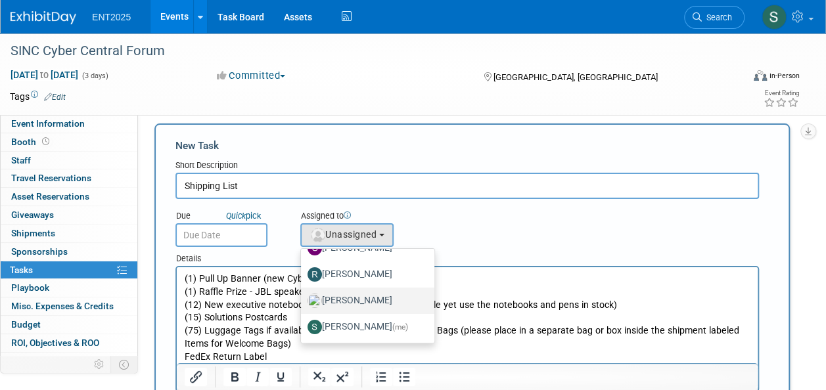
click at [367, 300] on label "[PERSON_NAME]" at bounding box center [364, 300] width 114 height 21
click at [303, 300] on input "[PERSON_NAME]" at bounding box center [298, 299] width 9 height 9
select select "fd414d53-3d64-4b99-a4d4-d4a7ab262892"
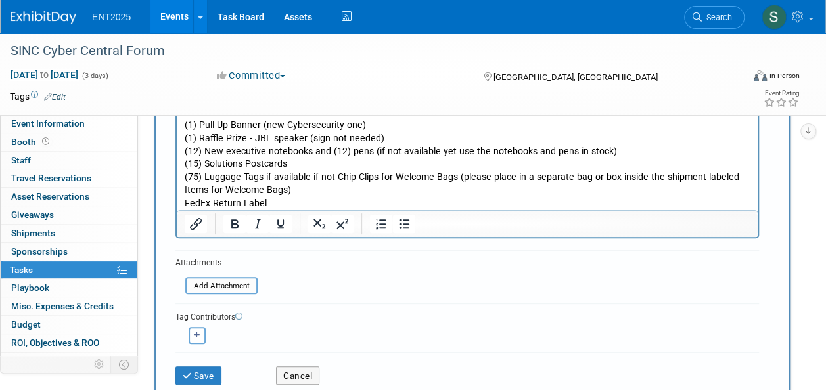
scroll to position [164, 0]
click at [194, 338] on button "button" at bounding box center [197, 334] width 17 height 17
select select
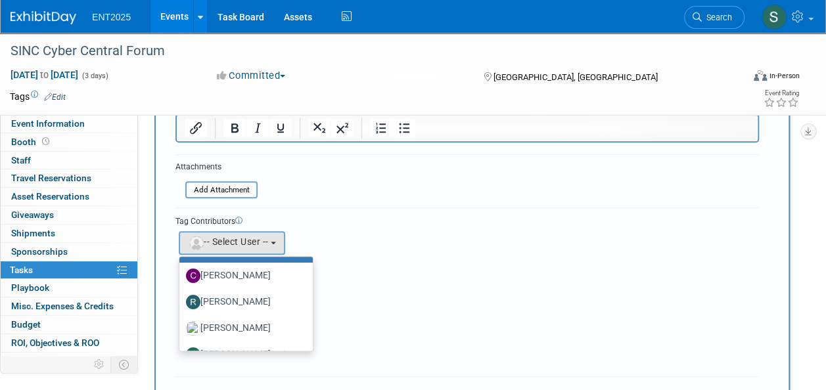
scroll to position [43, 0]
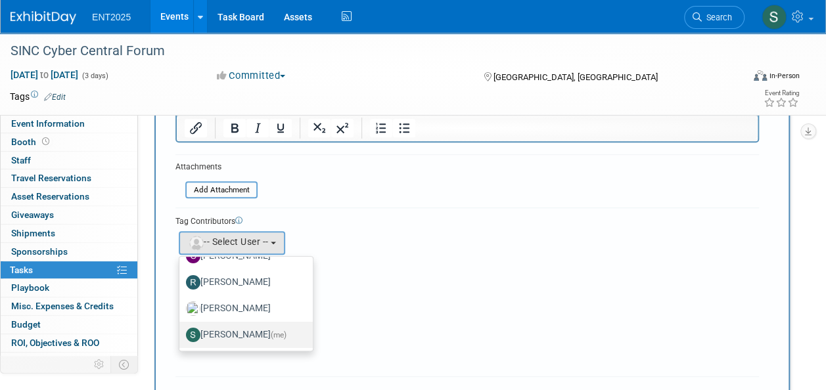
click at [268, 339] on label "Stephanie Silva (me)" at bounding box center [243, 334] width 114 height 21
click at [181, 338] on input "Stephanie Silva (me)" at bounding box center [177, 333] width 9 height 9
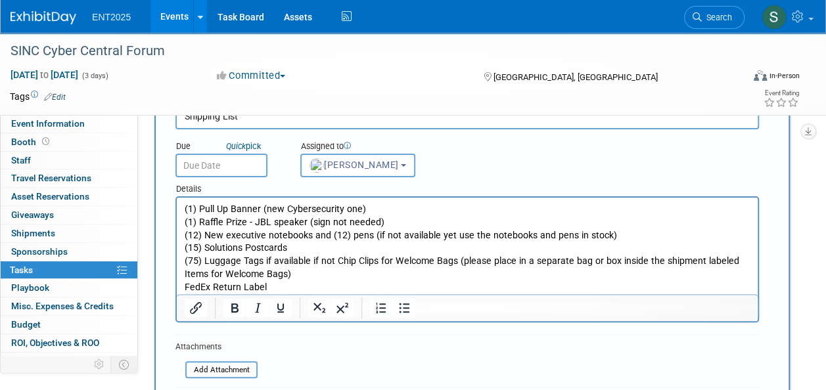
scroll to position [81, 0]
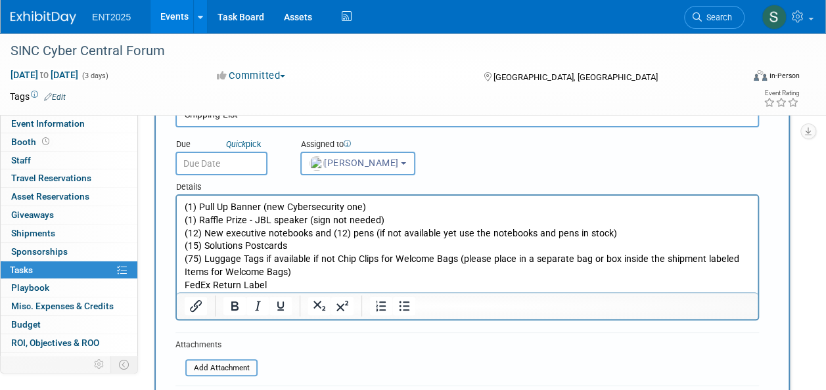
drag, startPoint x: 381, startPoint y: 284, endPoint x: 359, endPoint y: 290, distance: 22.6
click at [380, 284] on p "(75) Luggage Tags if available if not Chip Clips for Welcome Bags (please place…" at bounding box center [468, 272] width 566 height 39
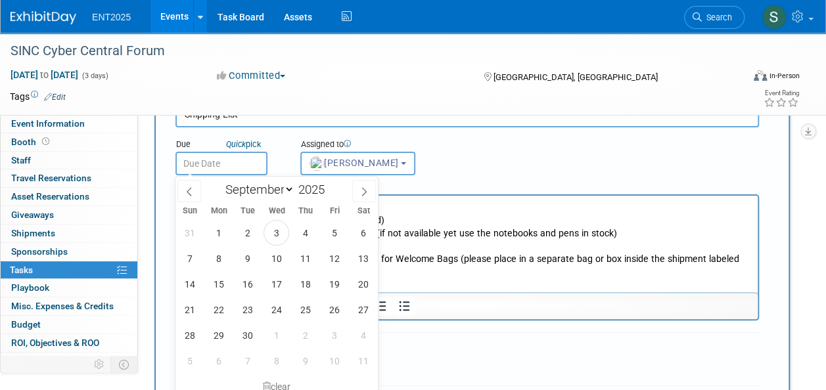
click at [200, 164] on input "text" at bounding box center [221, 164] width 92 height 24
click at [331, 288] on span "19" at bounding box center [334, 284] width 26 height 26
type input "Sep 19, 2025"
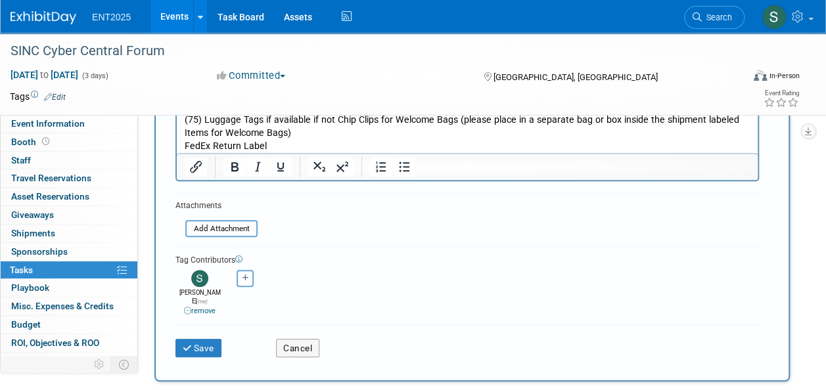
scroll to position [225, 0]
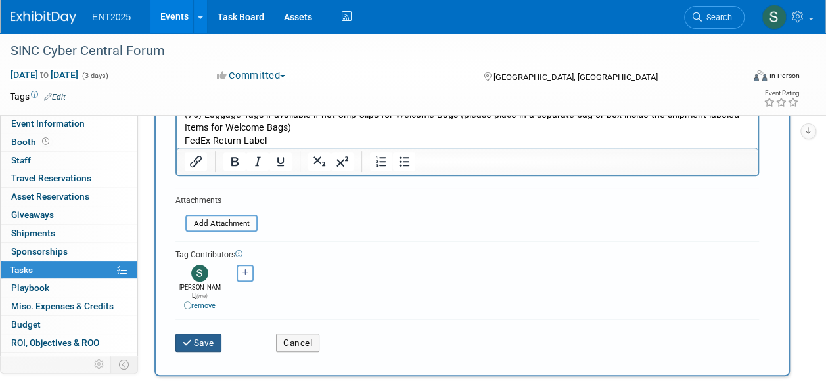
click at [204, 334] on button "Save" at bounding box center [198, 343] width 46 height 18
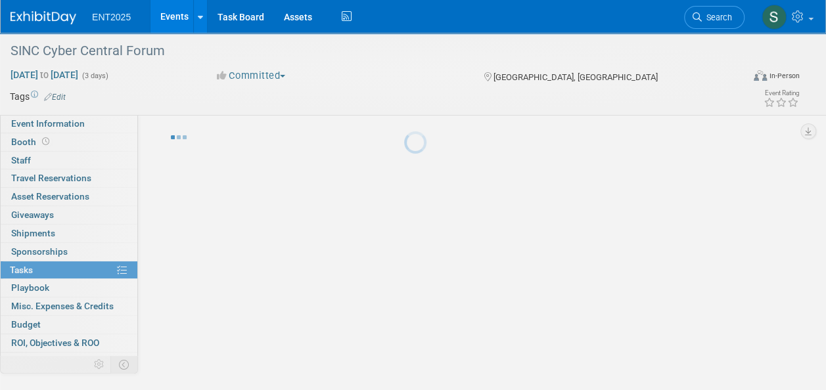
scroll to position [22, 0]
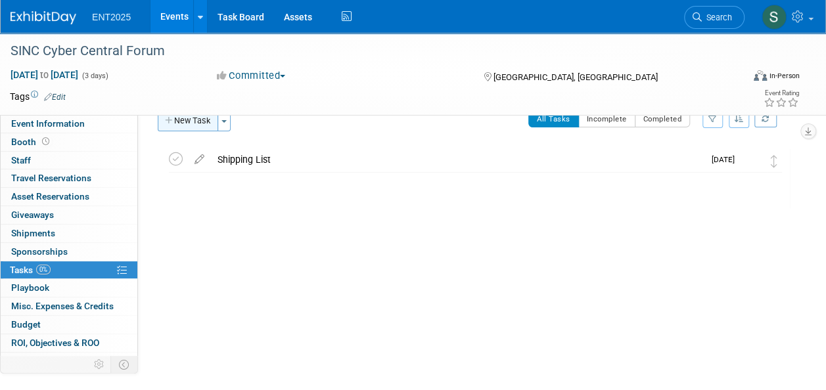
click at [194, 122] on button "New Task" at bounding box center [188, 120] width 60 height 21
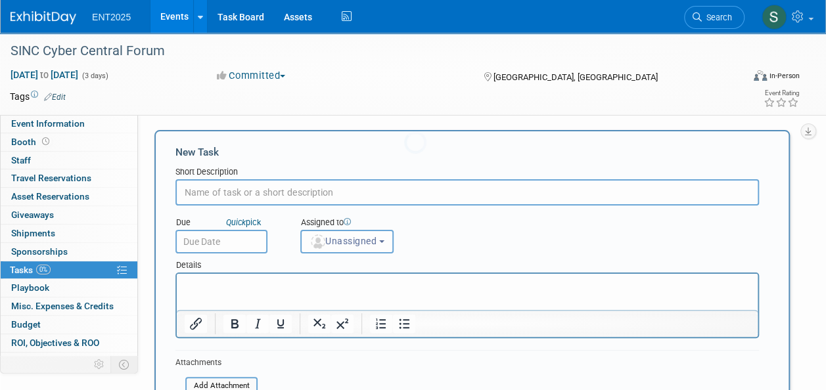
scroll to position [0, 0]
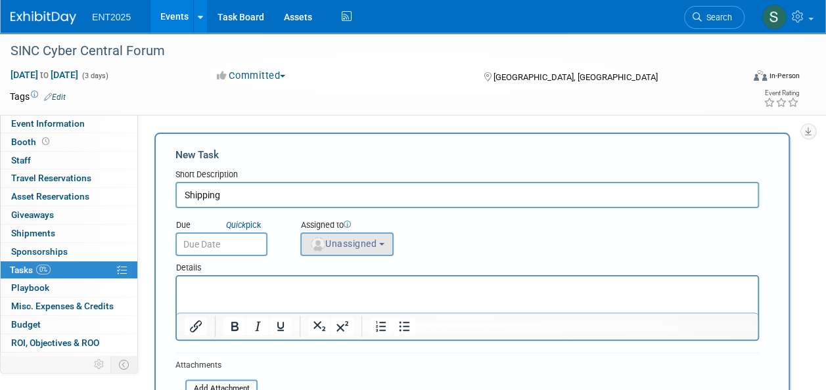
type input "Shipping"
click at [317, 242] on img "button" at bounding box center [318, 244] width 14 height 14
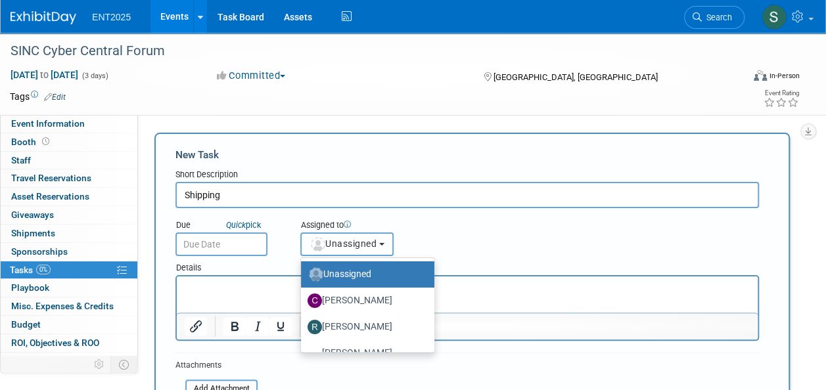
scroll to position [43, 0]
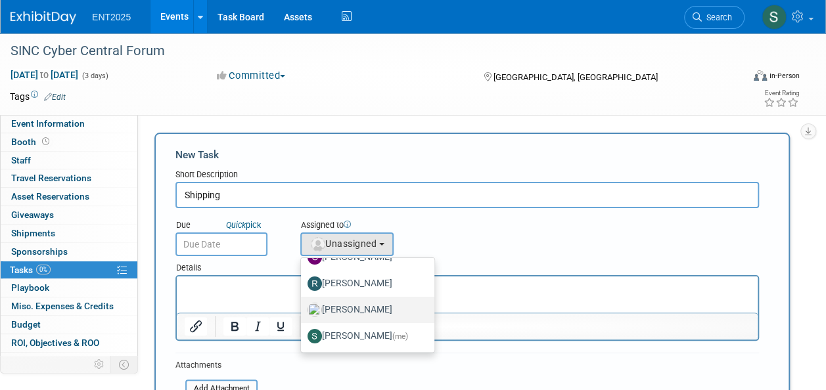
click at [373, 311] on label "[PERSON_NAME]" at bounding box center [364, 310] width 114 height 21
click at [303, 311] on input "[PERSON_NAME]" at bounding box center [298, 308] width 9 height 9
select select "fd414d53-3d64-4b99-a4d4-d4a7ab262892"
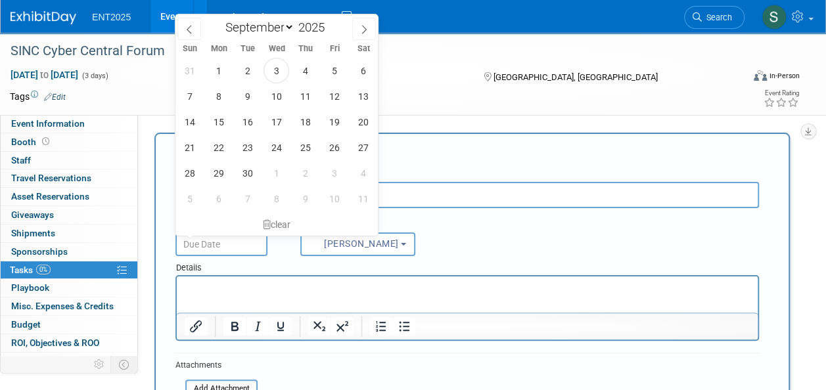
click at [235, 243] on input "text" at bounding box center [221, 245] width 92 height 24
click at [222, 149] on span "22" at bounding box center [219, 148] width 26 height 26
type input "Sep 22, 2025"
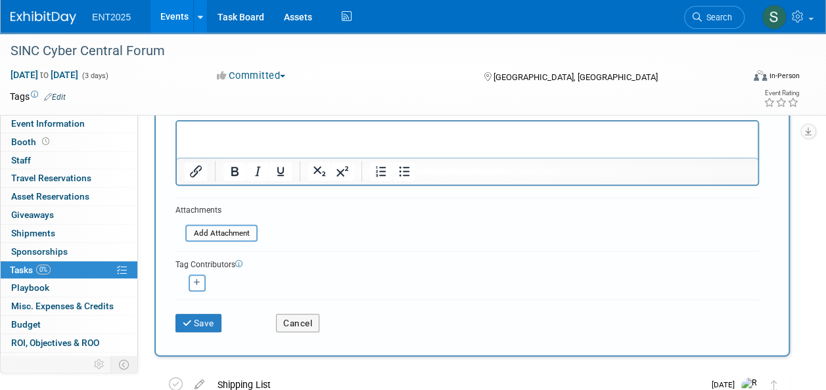
scroll to position [154, 0]
click at [200, 278] on button "button" at bounding box center [197, 283] width 17 height 17
select select
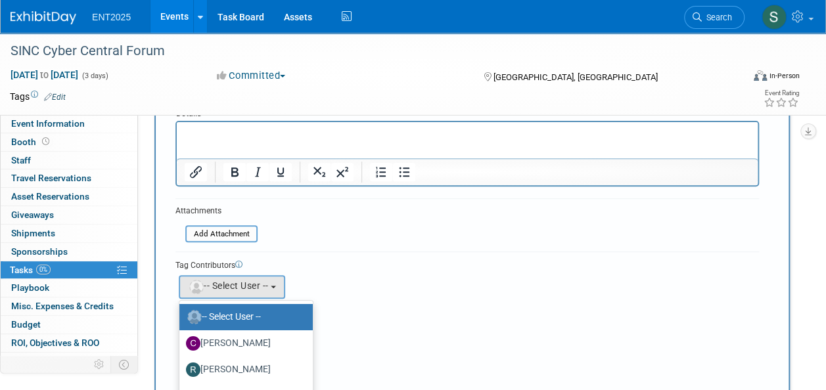
scroll to position [43, 0]
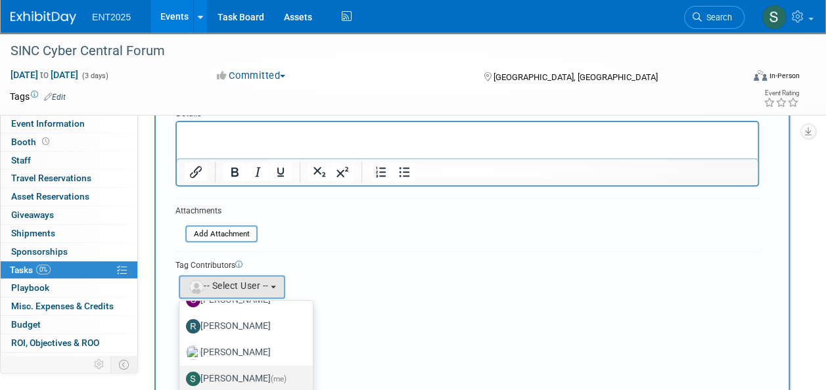
click at [250, 372] on label "Stephanie Silva (me)" at bounding box center [243, 379] width 114 height 21
click at [181, 373] on input "Stephanie Silva (me)" at bounding box center [177, 377] width 9 height 9
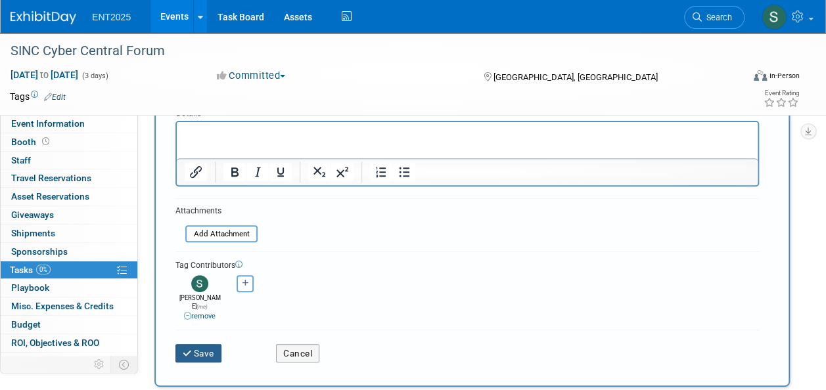
click at [202, 344] on button "Save" at bounding box center [198, 353] width 46 height 18
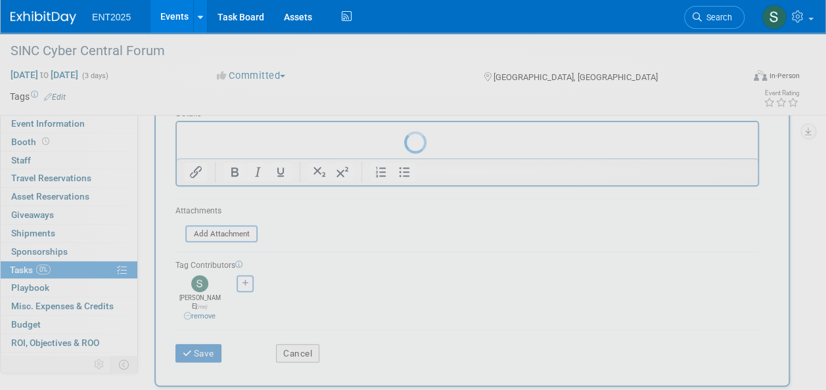
scroll to position [22, 0]
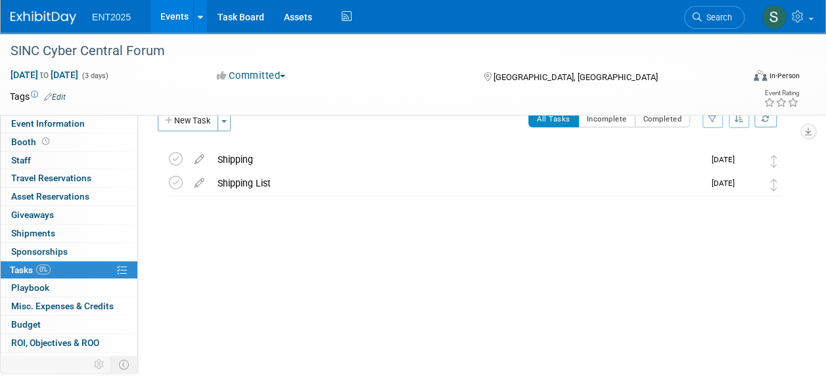
click at [176, 16] on link "Events" at bounding box center [174, 16] width 48 height 33
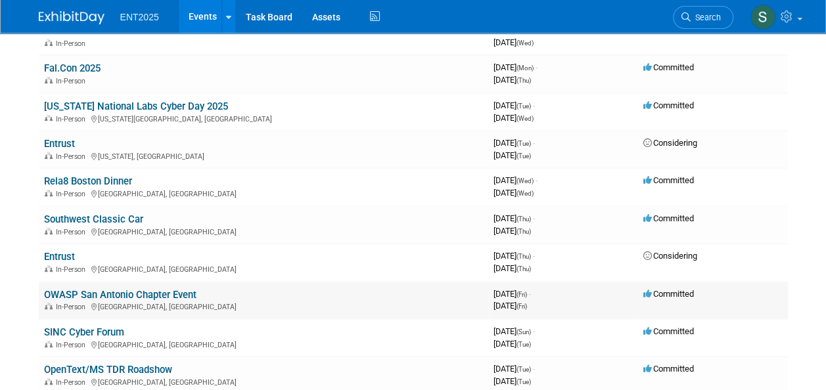
scroll to position [239, 0]
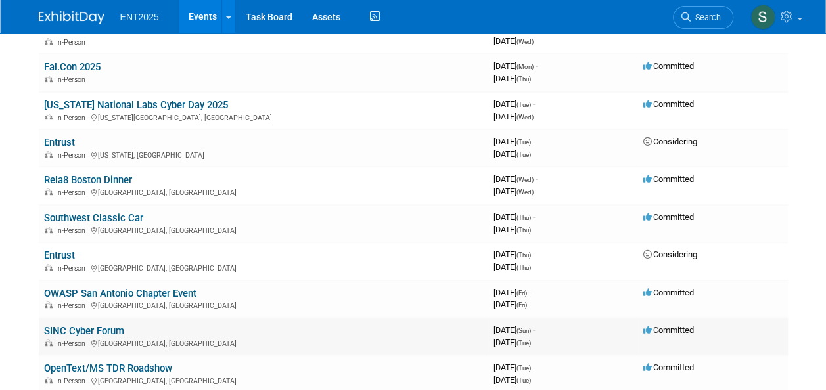
click at [91, 330] on link "SINC Cyber Forum" at bounding box center [84, 331] width 80 height 12
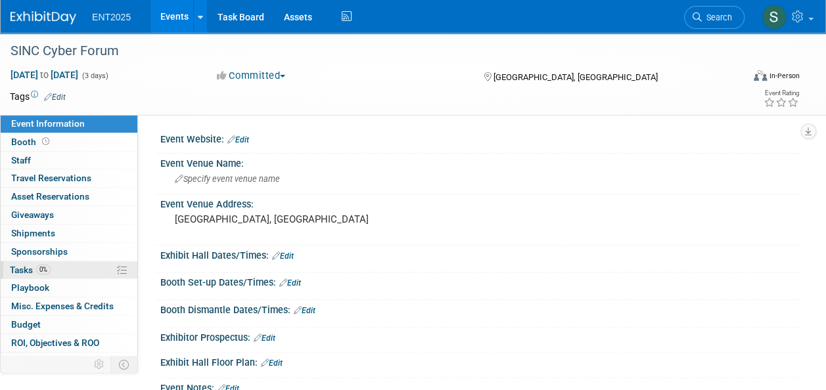
click at [24, 268] on span "Tasks 0%" at bounding box center [30, 270] width 41 height 11
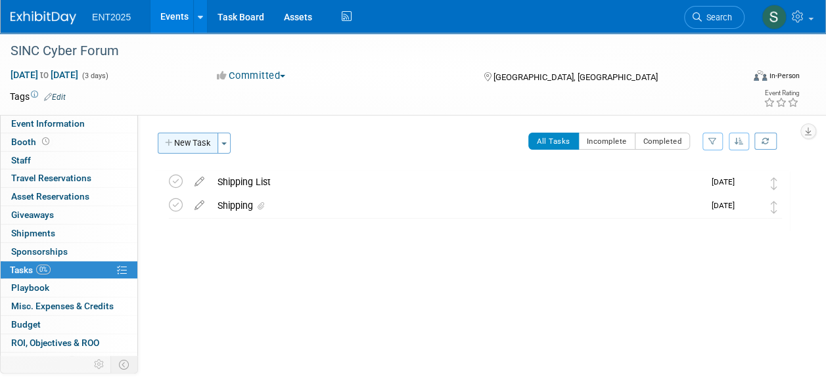
click at [193, 141] on button "New Task" at bounding box center [188, 143] width 60 height 21
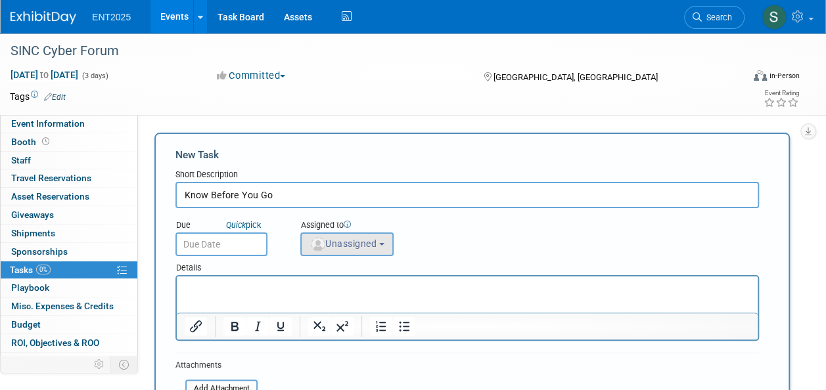
type input "Know Before You Go"
click at [324, 244] on img "button" at bounding box center [318, 244] width 14 height 14
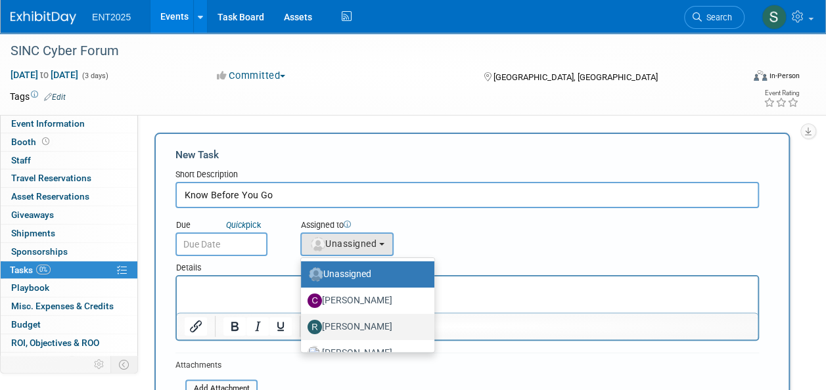
click at [400, 326] on label "[PERSON_NAME]" at bounding box center [364, 327] width 114 height 21
click at [303, 326] on input "[PERSON_NAME]" at bounding box center [298, 325] width 9 height 9
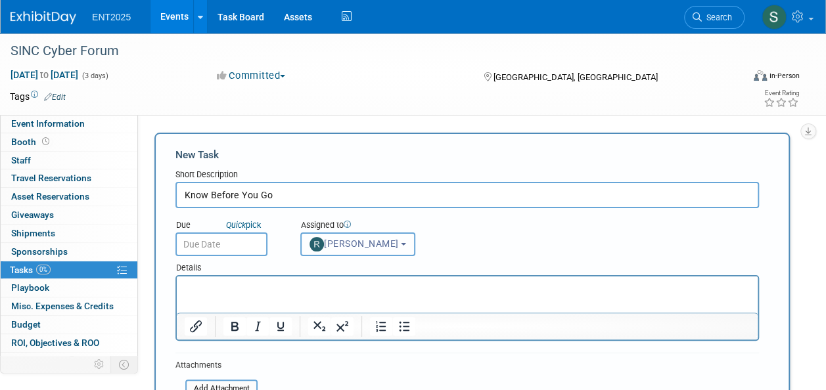
click at [357, 250] on button "[PERSON_NAME]" at bounding box center [357, 245] width 115 height 24
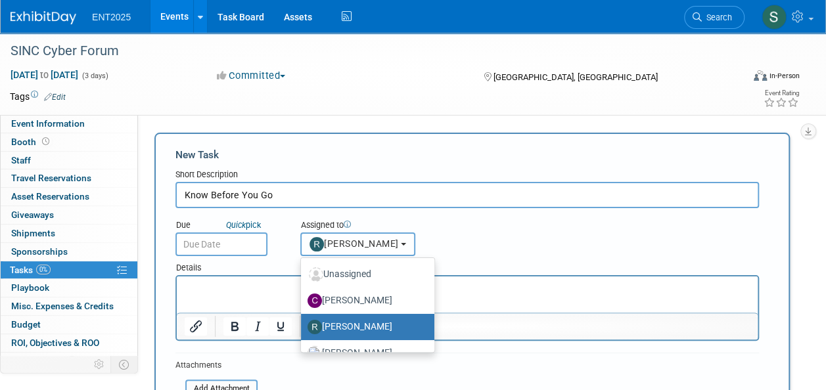
scroll to position [43, 0]
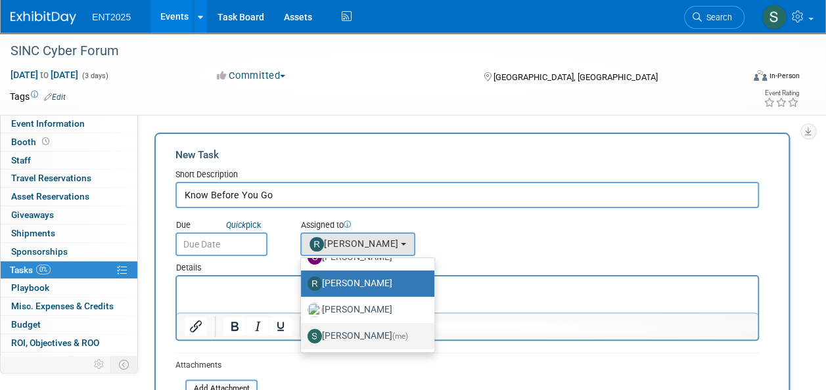
click at [374, 336] on label "[PERSON_NAME] (me)" at bounding box center [364, 336] width 114 height 21
click at [303, 336] on input "[PERSON_NAME] (me)" at bounding box center [298, 334] width 9 height 9
select select "d8ff099e-387d-423e-8792-e7dcb9516d1d"
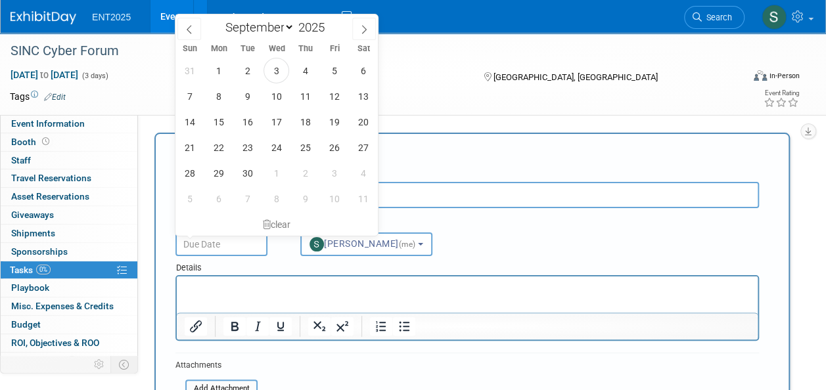
click at [212, 246] on input "text" at bounding box center [221, 245] width 92 height 24
click at [254, 123] on span "16" at bounding box center [248, 122] width 26 height 26
type input "[DATE]"
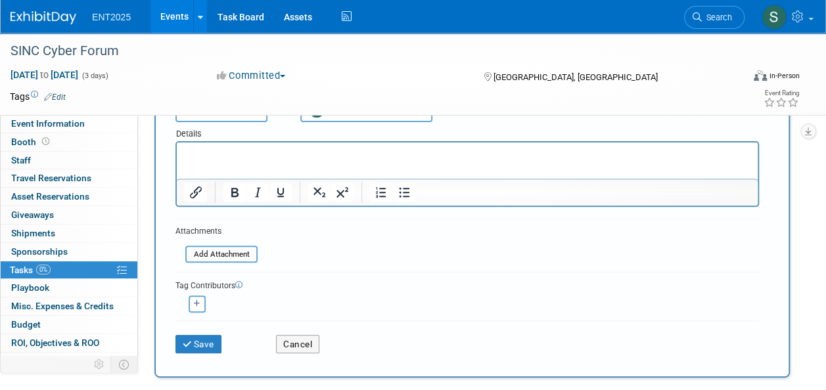
scroll to position [129, 0]
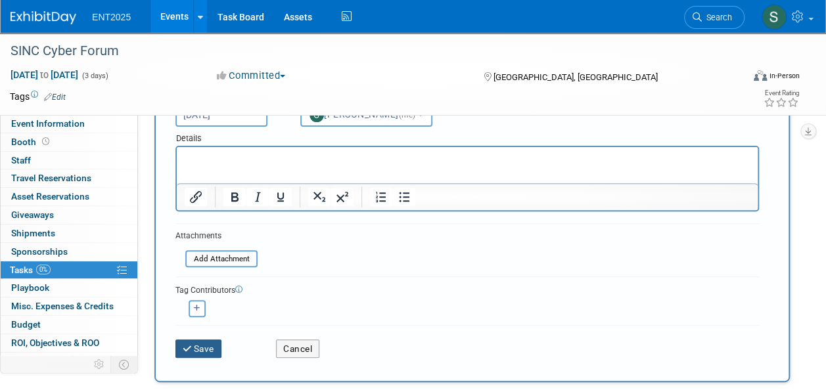
click at [206, 353] on button "Save" at bounding box center [198, 349] width 46 height 18
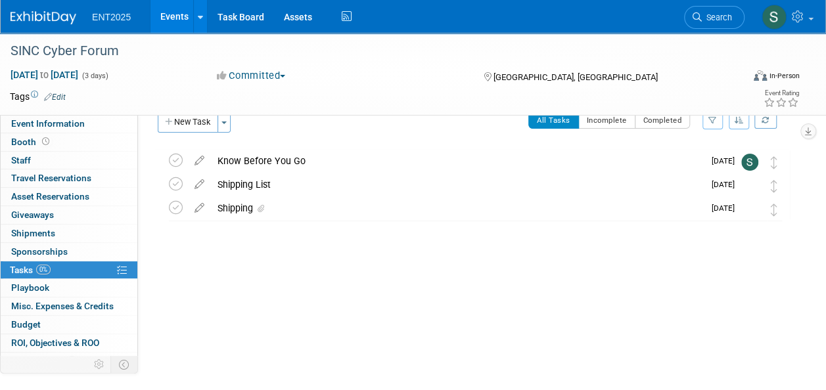
scroll to position [0, 0]
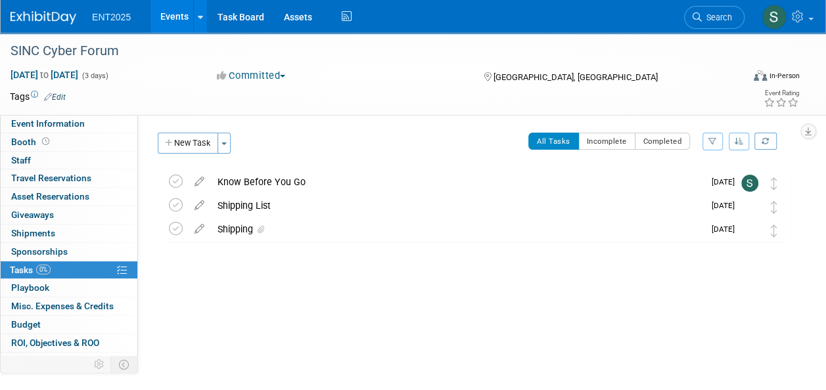
click at [174, 18] on link "Events" at bounding box center [174, 16] width 48 height 33
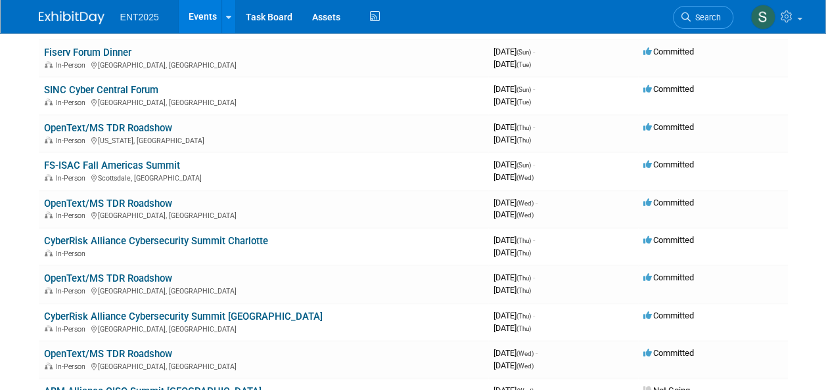
scroll to position [637, 0]
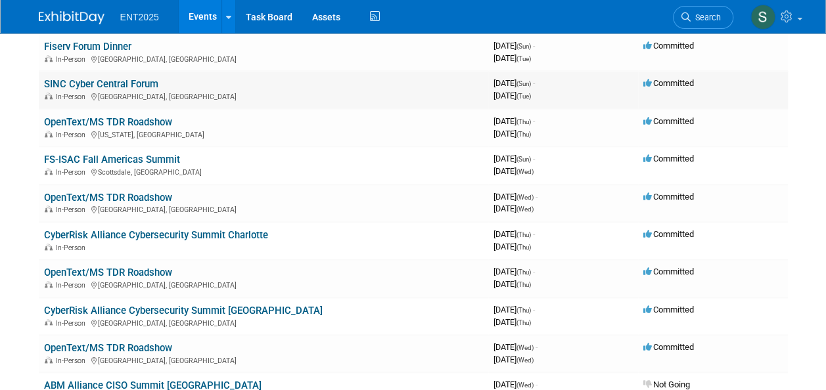
click at [110, 92] on div "In-Person Austin, TX" at bounding box center [263, 96] width 439 height 11
click at [65, 93] on span "In-Person" at bounding box center [73, 97] width 34 height 9
click at [81, 90] on td "SINC Cyber Central Forum In-Person Austin, TX" at bounding box center [263, 89] width 449 height 37
click at [80, 89] on td "SINC Cyber Central Forum In-Person Austin, TX" at bounding box center [263, 89] width 449 height 37
drag, startPoint x: 80, startPoint y: 89, endPoint x: 60, endPoint y: 81, distance: 21.2
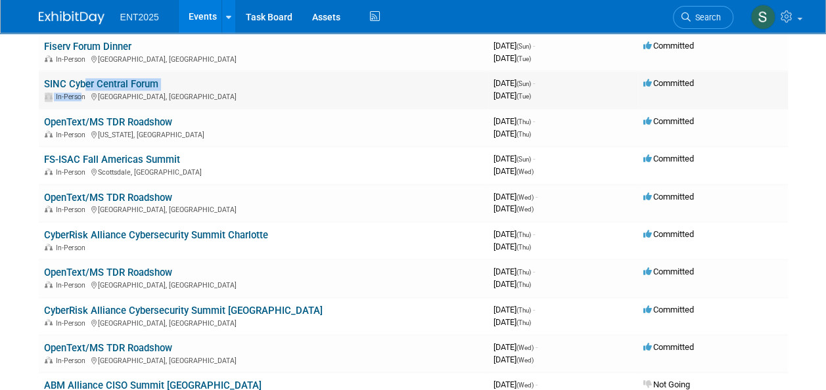
click at [60, 81] on link "SINC Cyber Central Forum" at bounding box center [101, 84] width 114 height 12
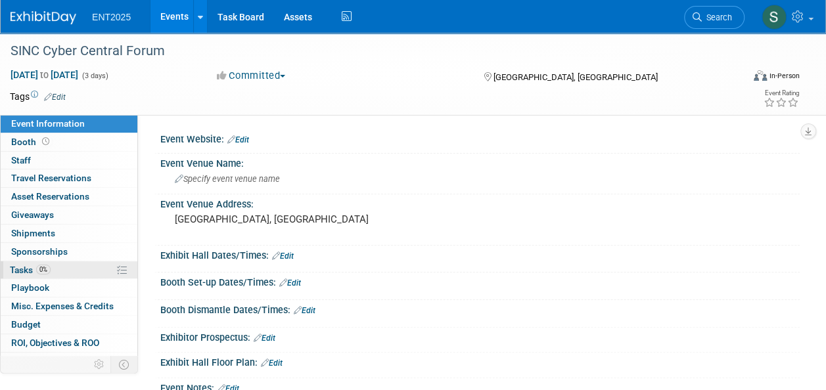
click at [26, 265] on span "Tasks 0%" at bounding box center [30, 270] width 41 height 11
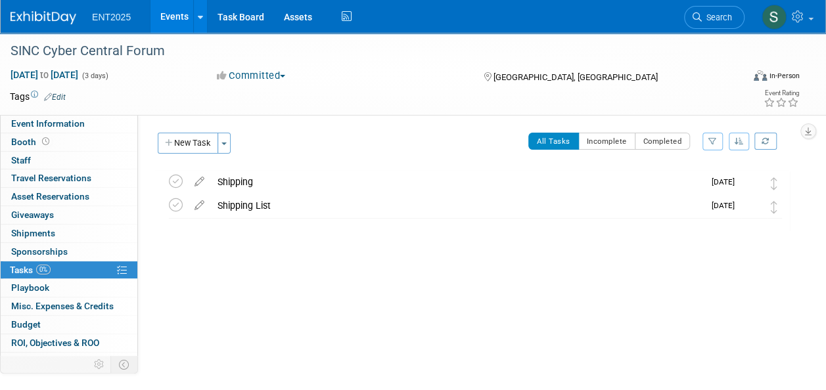
click at [196, 134] on button "New Task" at bounding box center [188, 143] width 60 height 21
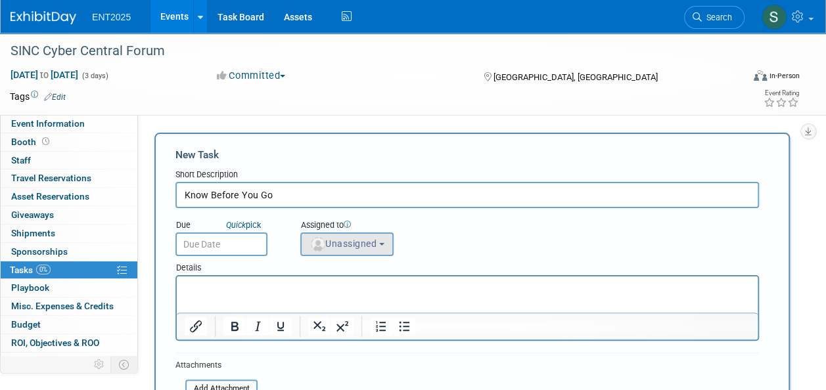
type input "Know Before You Go"
click at [353, 244] on span "Unassigned" at bounding box center [342, 243] width 67 height 11
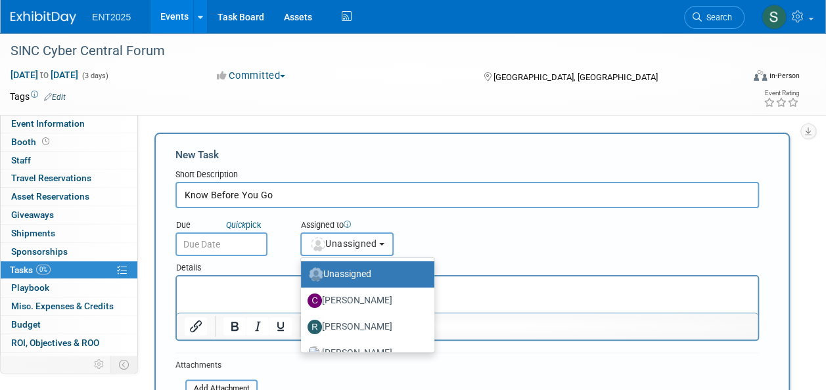
scroll to position [43, 0]
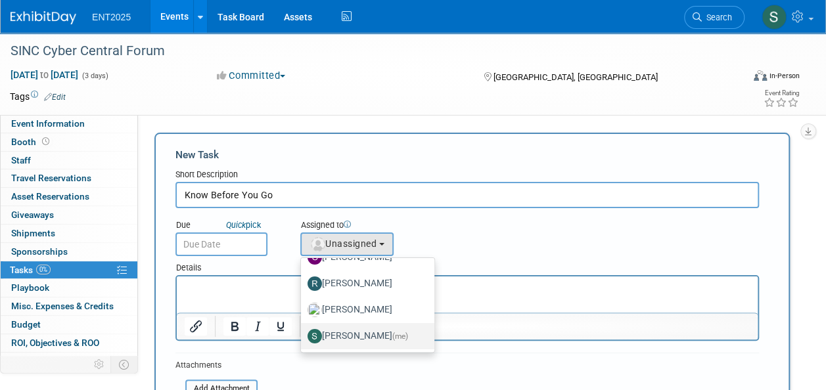
click at [386, 330] on label "[PERSON_NAME] (me)" at bounding box center [364, 336] width 114 height 21
click at [303, 330] on input "[PERSON_NAME] (me)" at bounding box center [298, 334] width 9 height 9
select select "d8ff099e-387d-423e-8792-e7dcb9516d1d"
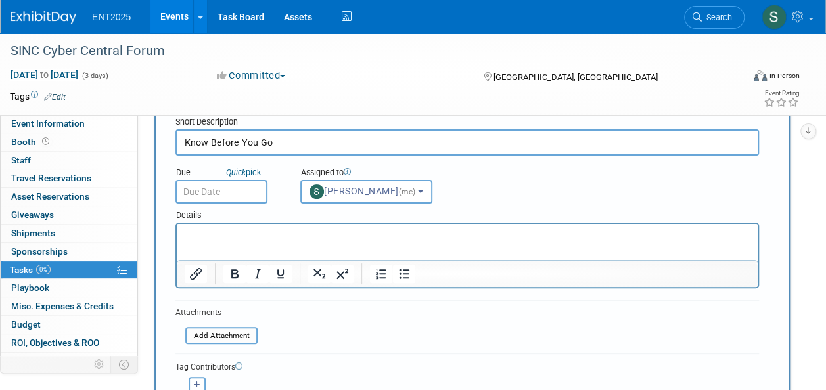
scroll to position [55, 0]
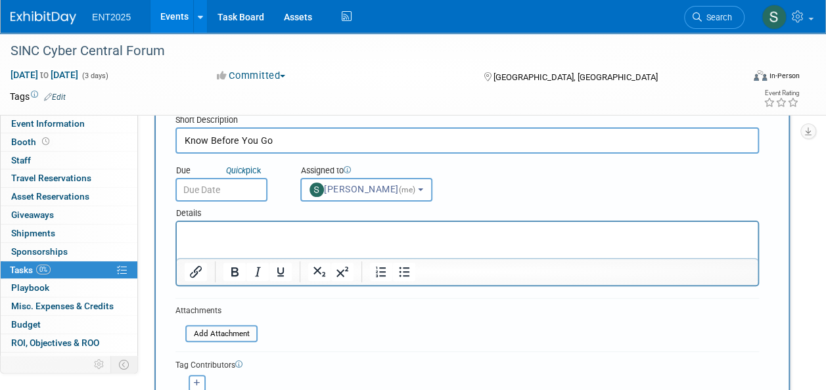
click at [196, 189] on input "text" at bounding box center [221, 190] width 92 height 24
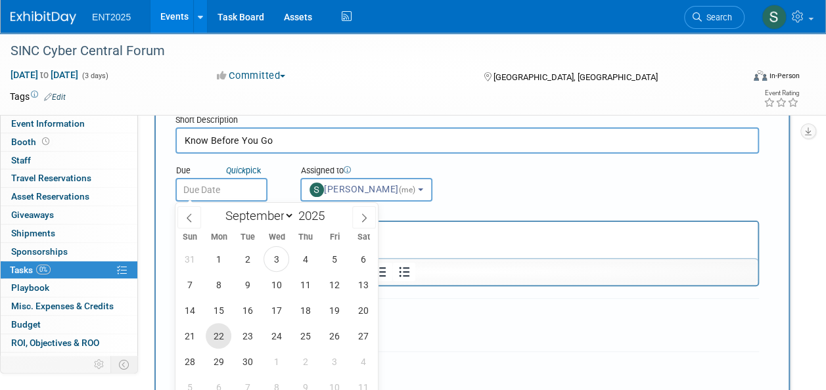
click at [219, 335] on span "22" at bounding box center [219, 336] width 26 height 26
type input "[DATE]"
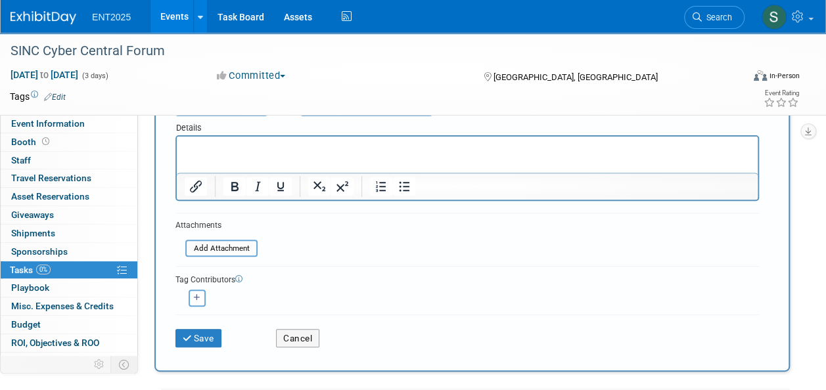
scroll to position [143, 0]
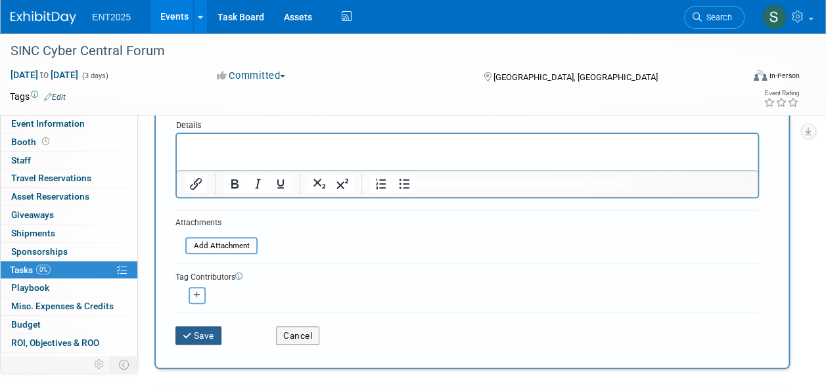
click at [196, 333] on button "Save" at bounding box center [198, 335] width 46 height 18
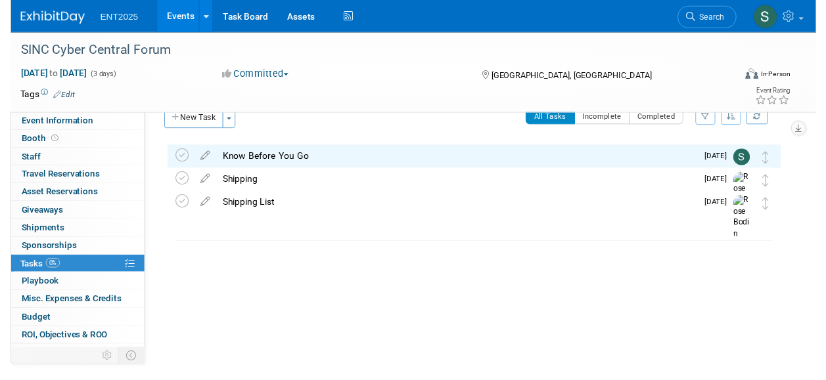
scroll to position [0, 0]
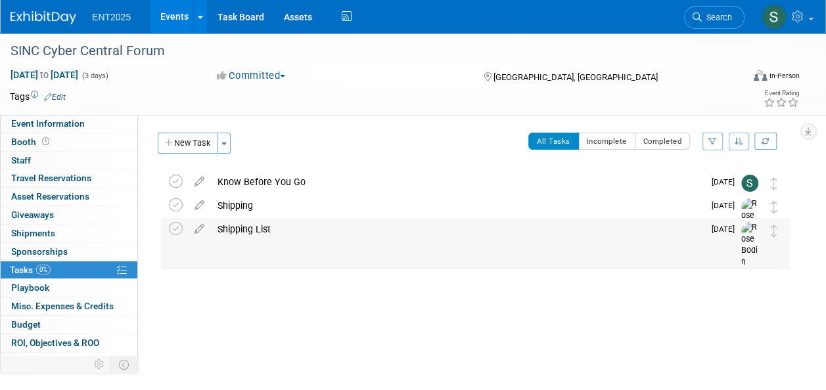
click at [257, 229] on div "Shipping List" at bounding box center [457, 229] width 493 height 22
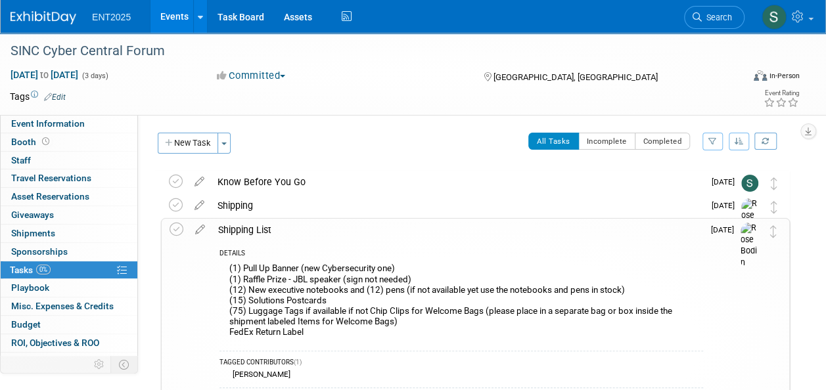
click at [198, 231] on icon at bounding box center [200, 227] width 23 height 16
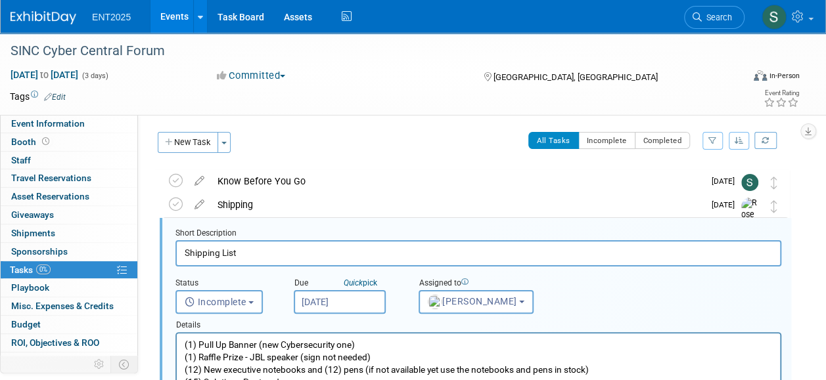
scroll to position [26, 0]
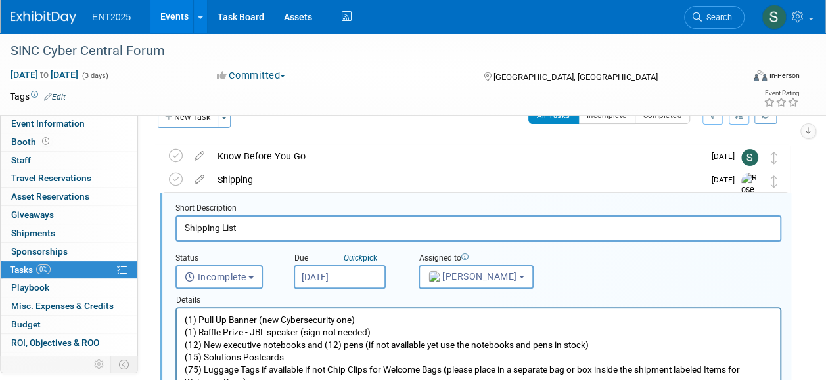
click at [334, 281] on input "[DATE]" at bounding box center [340, 277] width 92 height 24
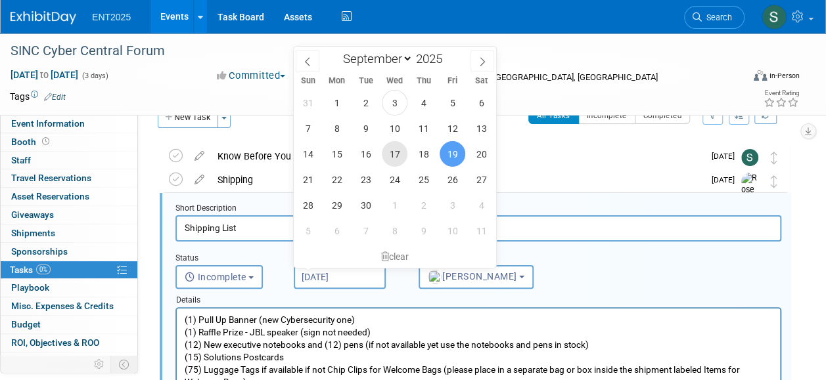
click at [391, 155] on span "17" at bounding box center [395, 154] width 26 height 26
type input "[DATE]"
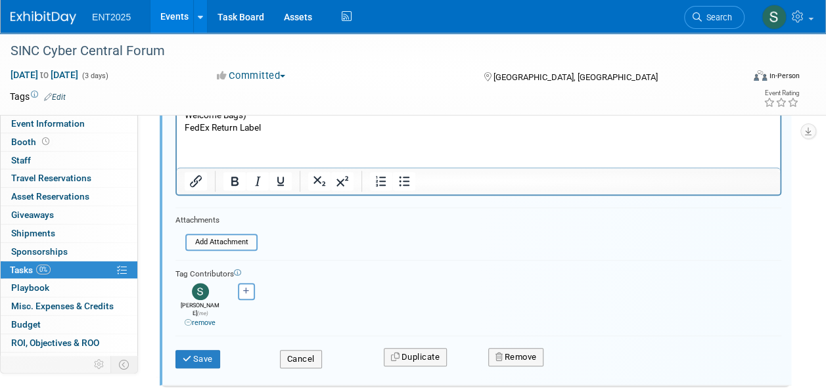
scroll to position [301, 0]
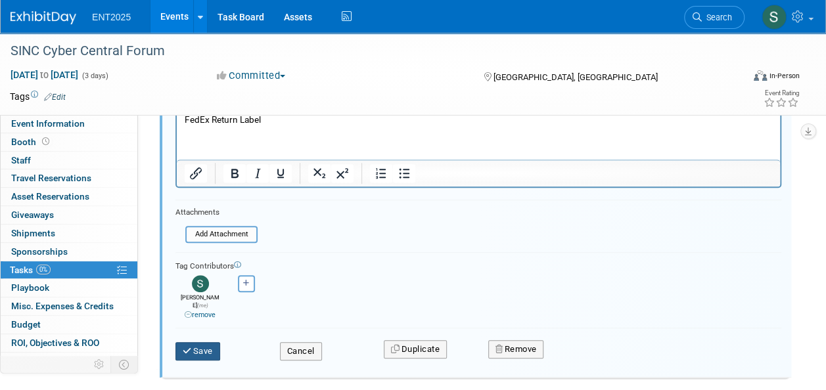
click at [188, 347] on icon "submit" at bounding box center [188, 351] width 11 height 9
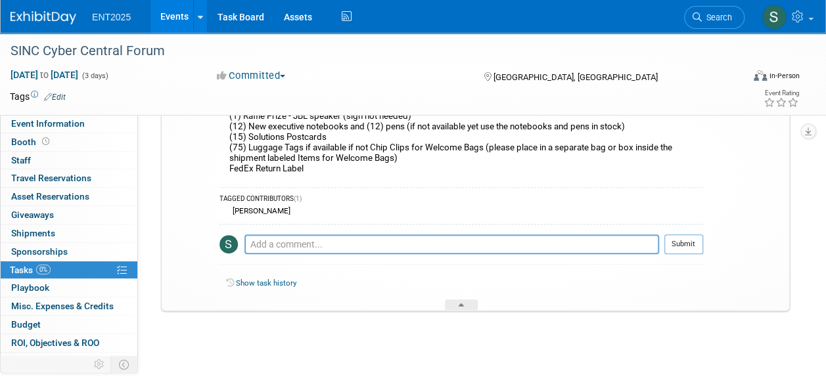
scroll to position [0, 0]
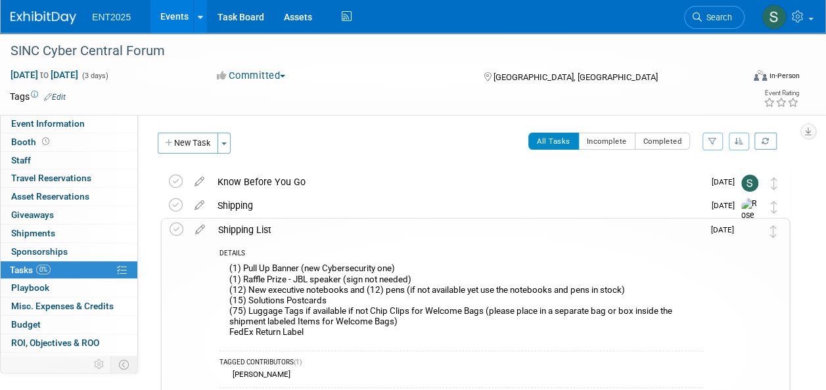
click at [260, 230] on div "Shipping List" at bounding box center [457, 230] width 491 height 22
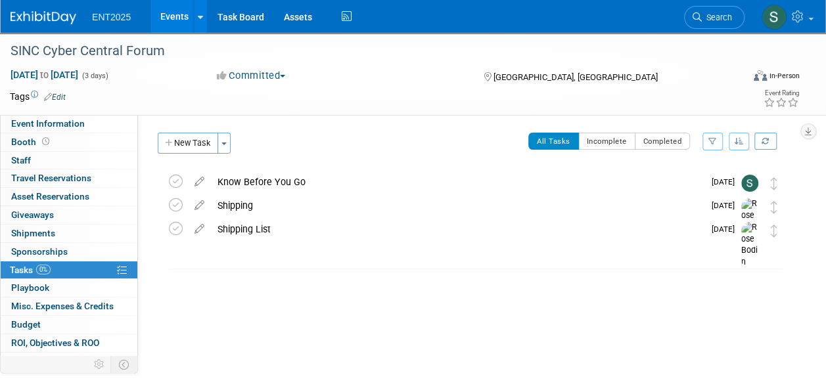
click at [198, 145] on button "New Task" at bounding box center [188, 143] width 60 height 21
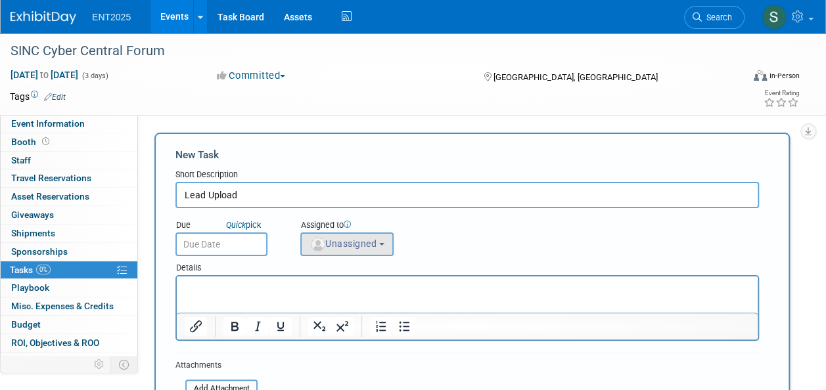
type input "Lead Upload"
click at [361, 241] on span "Unassigned" at bounding box center [342, 243] width 67 height 11
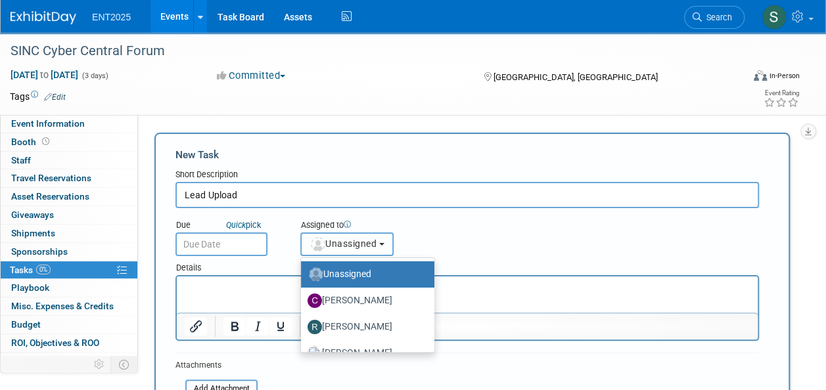
scroll to position [43, 0]
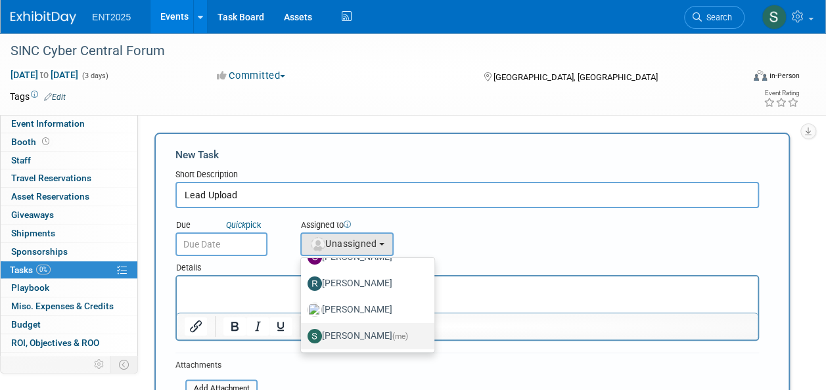
click at [372, 334] on label "[PERSON_NAME] (me)" at bounding box center [364, 336] width 114 height 21
click at [349, 334] on label "[PERSON_NAME] (me)" at bounding box center [364, 336] width 114 height 21
click at [303, 334] on input "[PERSON_NAME] (me)" at bounding box center [298, 334] width 9 height 9
select select "d8ff099e-387d-423e-8792-e7dcb9516d1d"
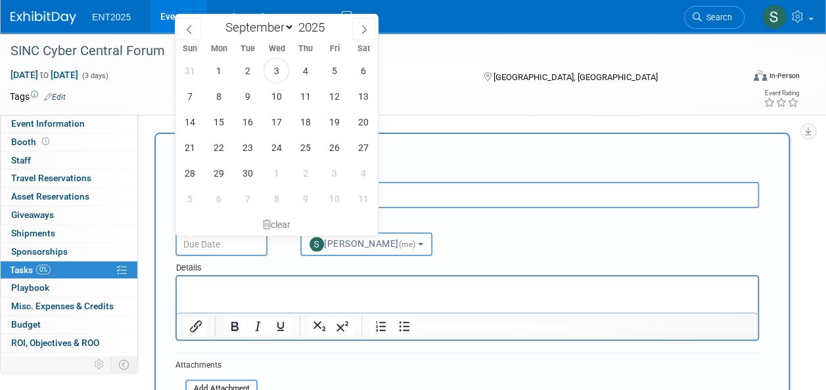
click at [209, 246] on input "text" at bounding box center [221, 245] width 92 height 24
click at [249, 173] on span "30" at bounding box center [248, 173] width 26 height 26
type input "[DATE]"
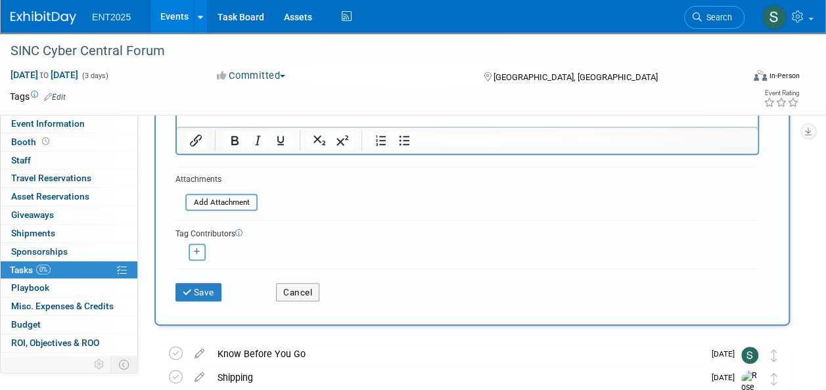
scroll to position [181, 0]
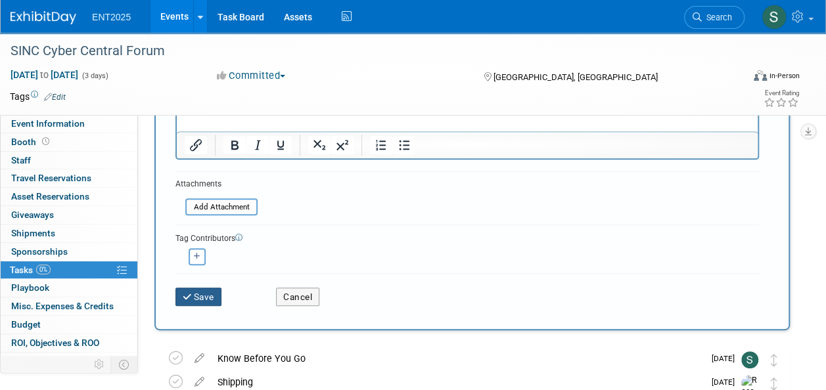
click at [197, 296] on button "Save" at bounding box center [198, 297] width 46 height 18
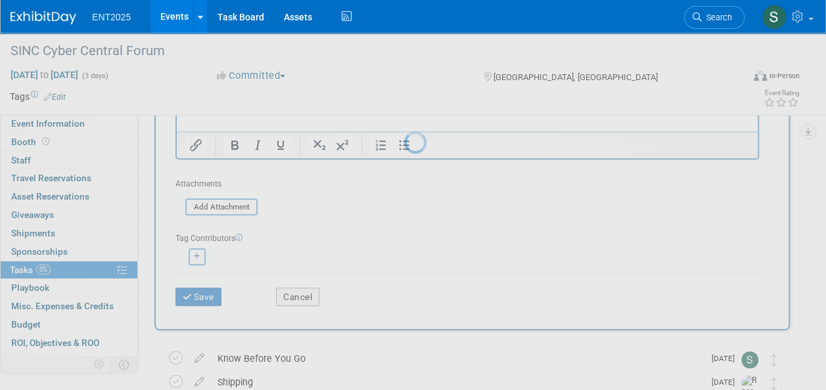
scroll to position [22, 0]
